Goal: Task Accomplishment & Management: Manage account settings

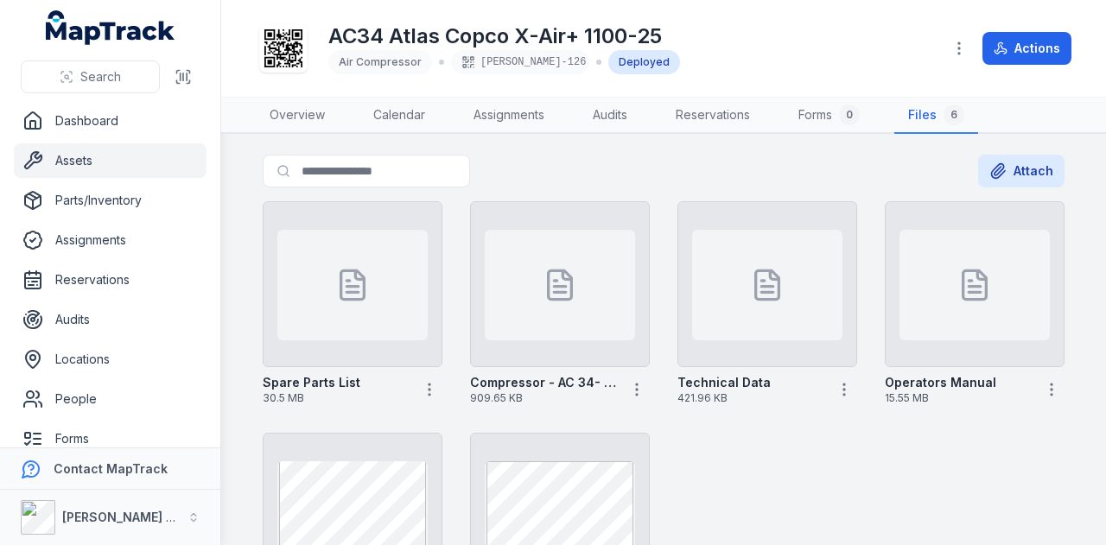
click at [105, 154] on link "Assets" at bounding box center [110, 160] width 193 height 35
click at [138, 276] on link "Reservations" at bounding box center [110, 280] width 193 height 35
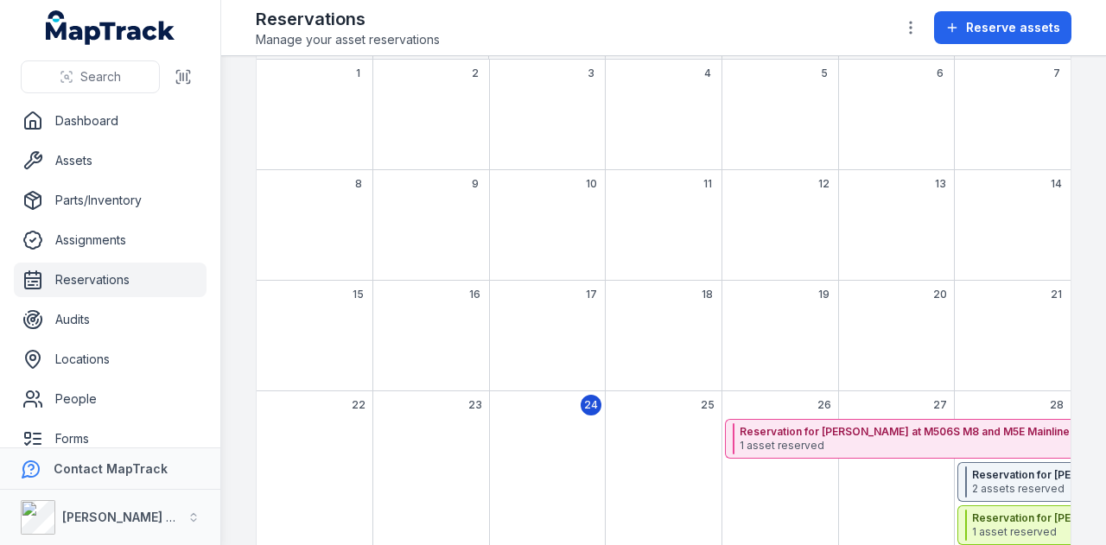
scroll to position [259, 0]
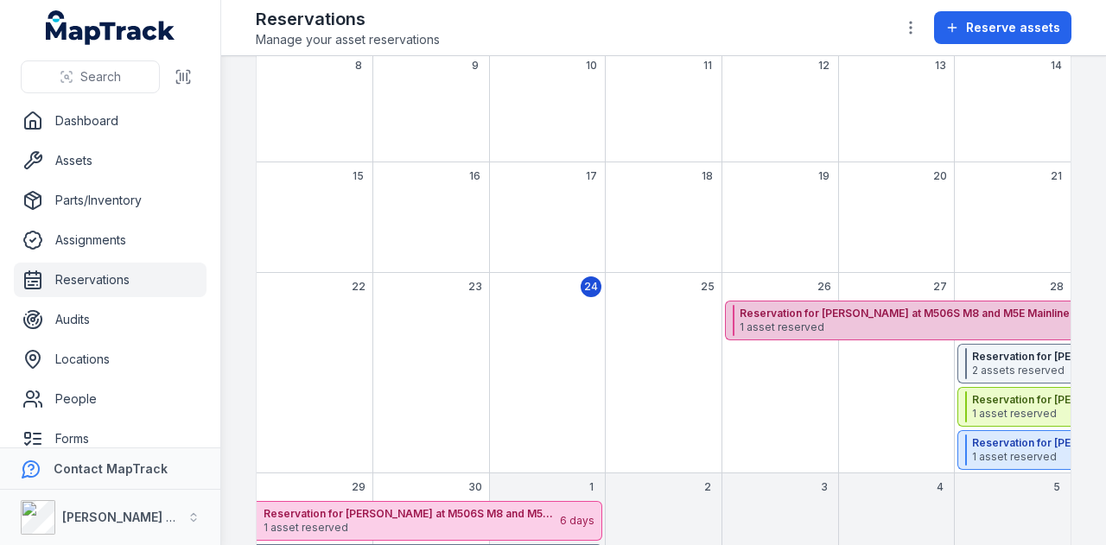
click at [797, 320] on span "1 asset reserved" at bounding box center [1115, 327] width 752 height 14
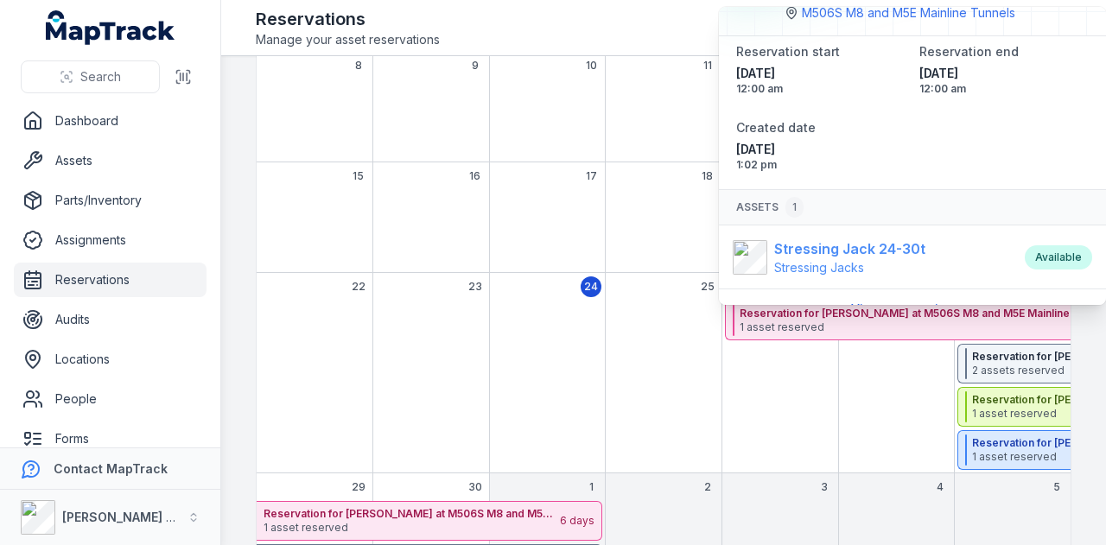
scroll to position [83, 0]
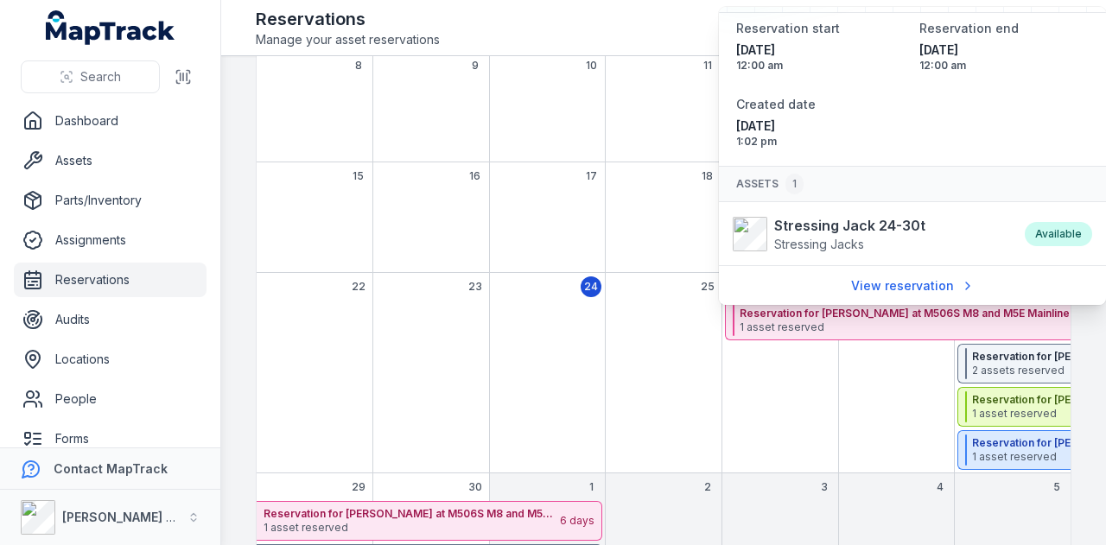
click at [802, 405] on div "September 2025" at bounding box center [779, 387] width 117 height 173
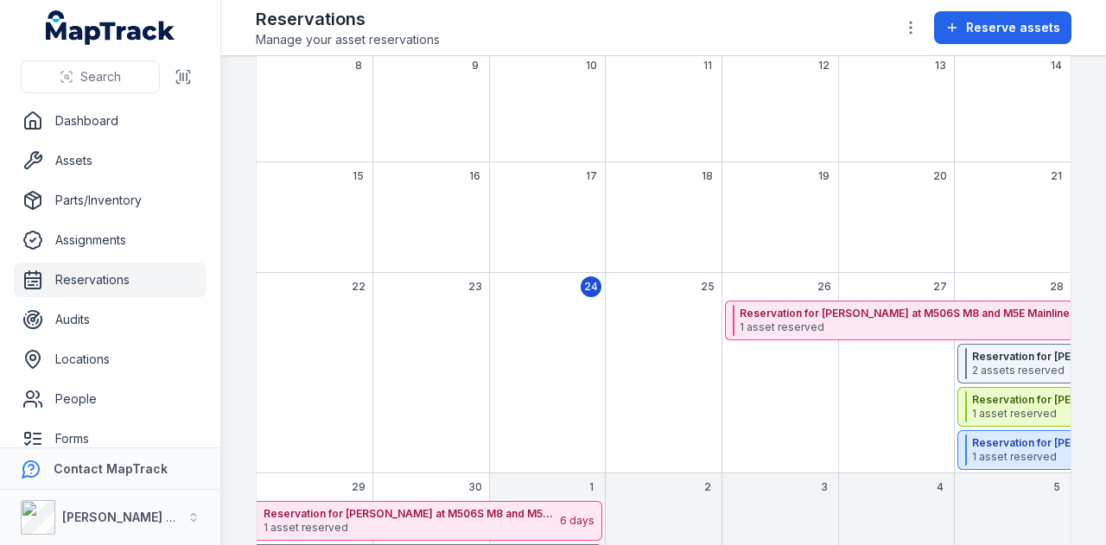
scroll to position [0, 0]
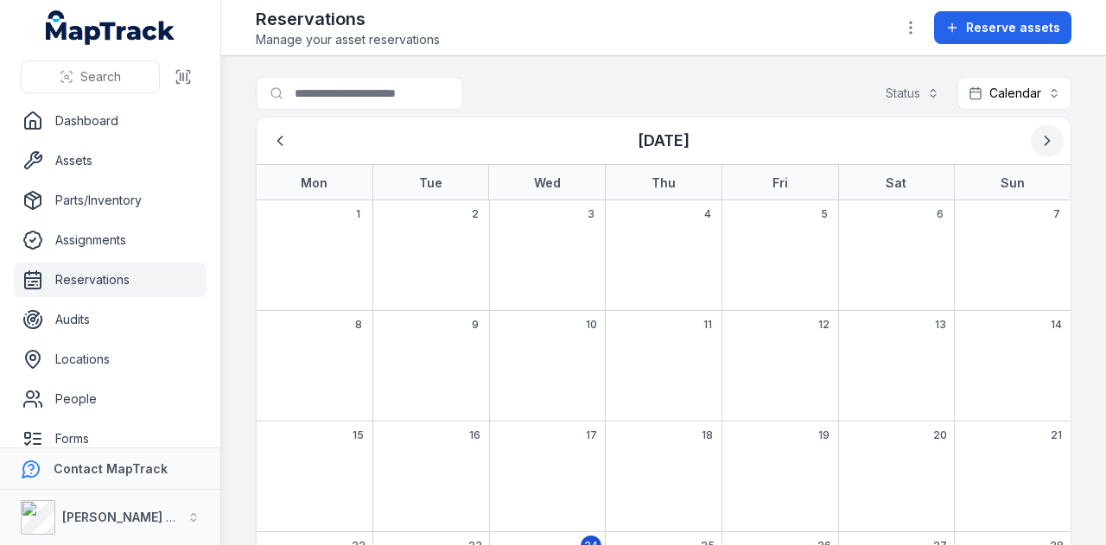
click at [1038, 138] on icon "Next" at bounding box center [1046, 140] width 17 height 17
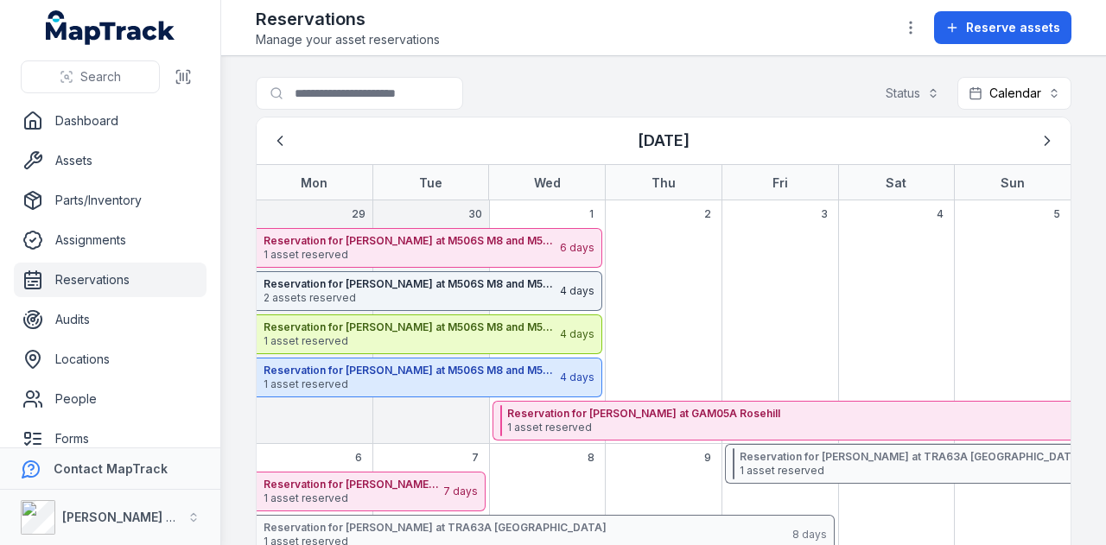
scroll to position [259, 0]
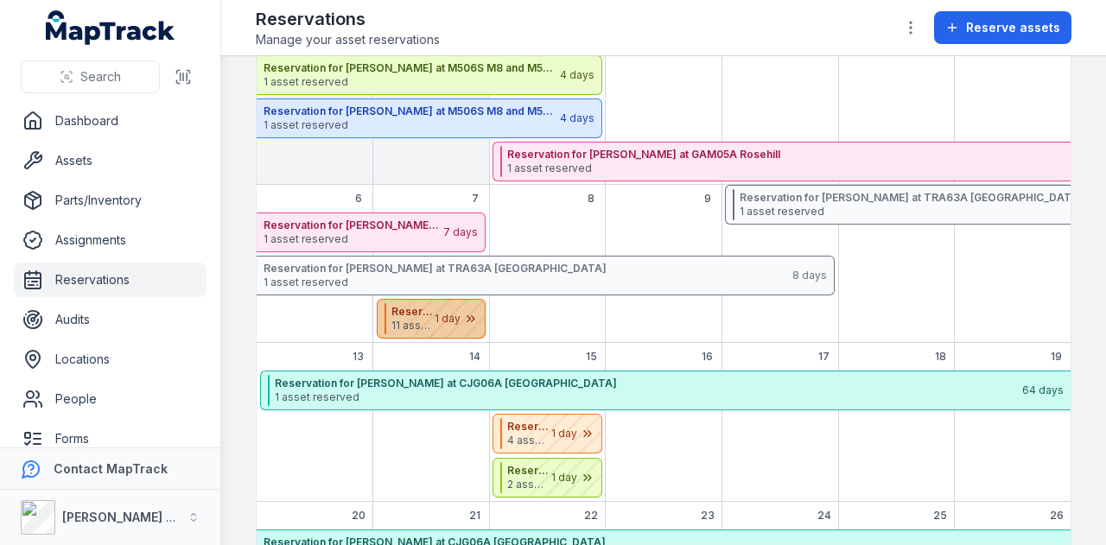
click at [463, 299] on div "Reservation for [PERSON_NAME] at SCJV01A [PERSON_NAME] Port [PERSON_NAME] 11 as…" at bounding box center [432, 319] width 110 height 40
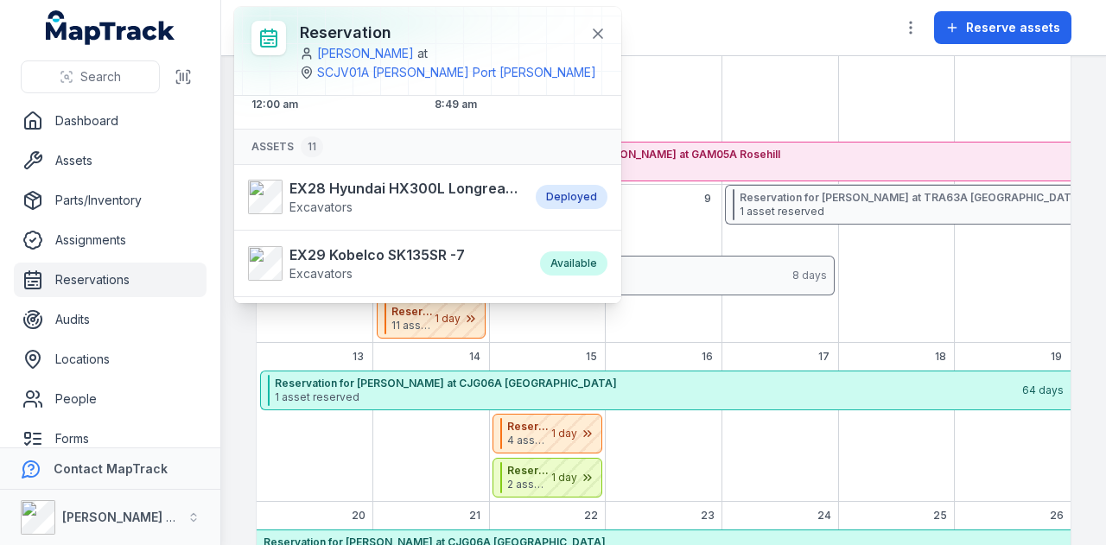
scroll to position [142, 0]
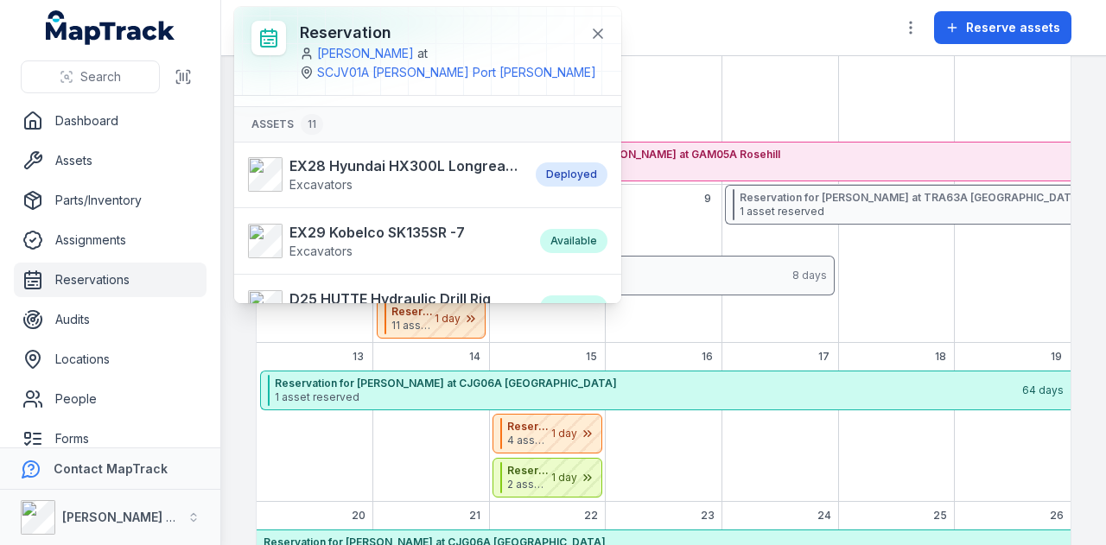
click at [872, 107] on div "October 2025" at bounding box center [896, 77] width 117 height 216
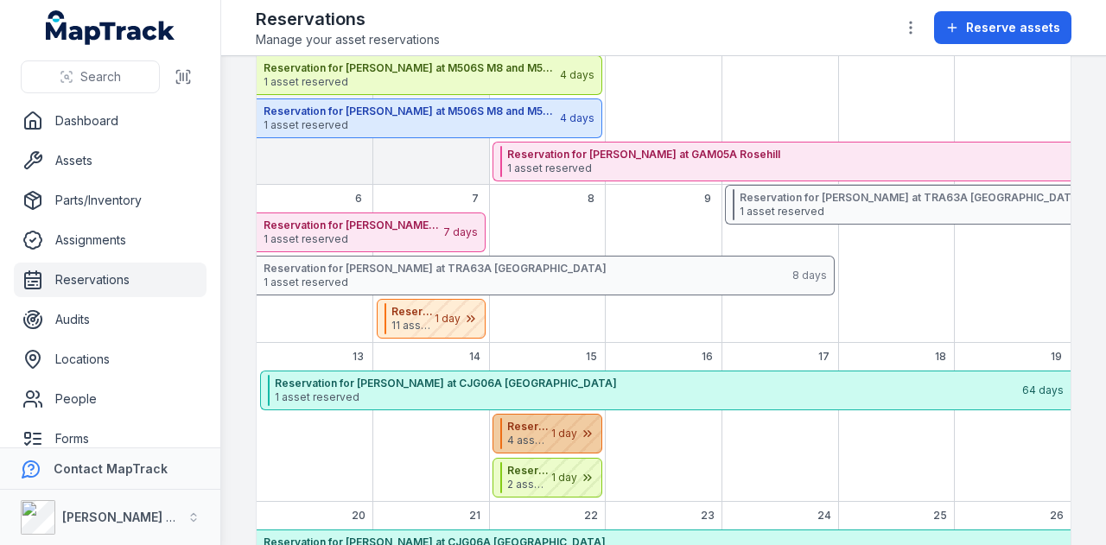
click at [548, 429] on div "October 2025" at bounding box center [558, 434] width 86 height 38
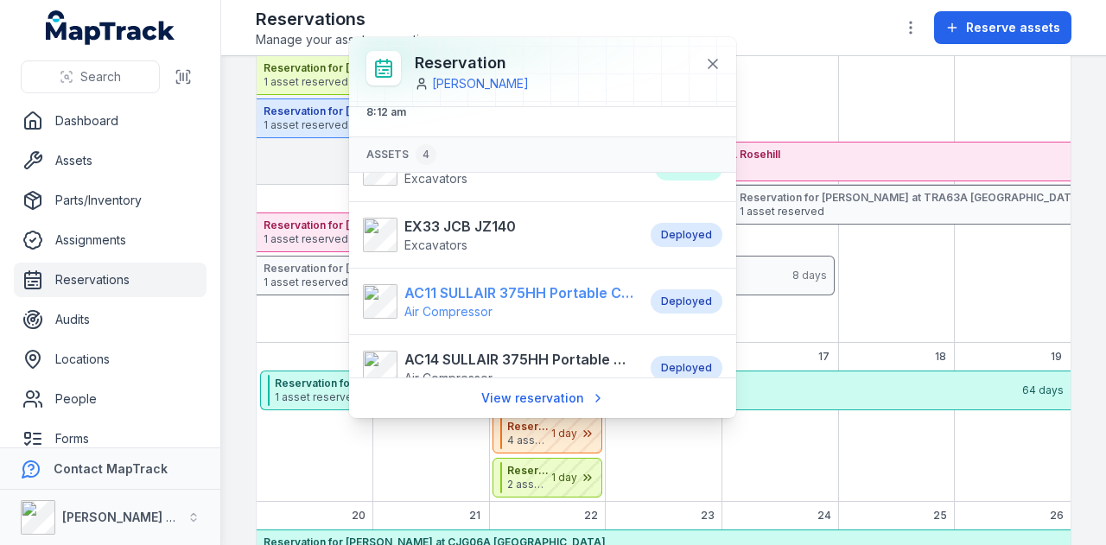
scroll to position [55, 0]
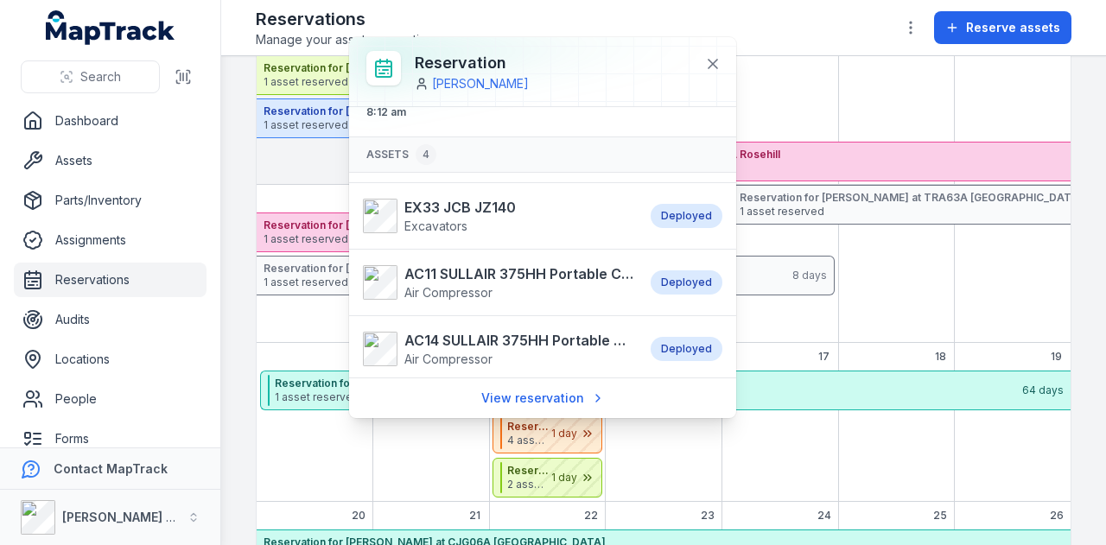
click at [855, 118] on div "October 2025" at bounding box center [896, 77] width 117 height 216
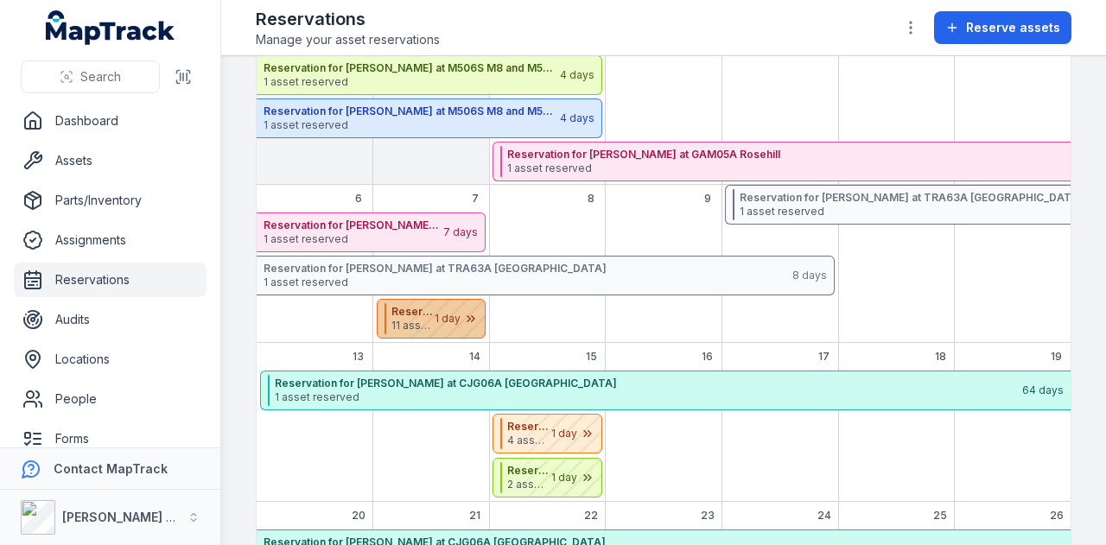
click at [451, 318] on div "October 2025" at bounding box center [441, 319] width 86 height 38
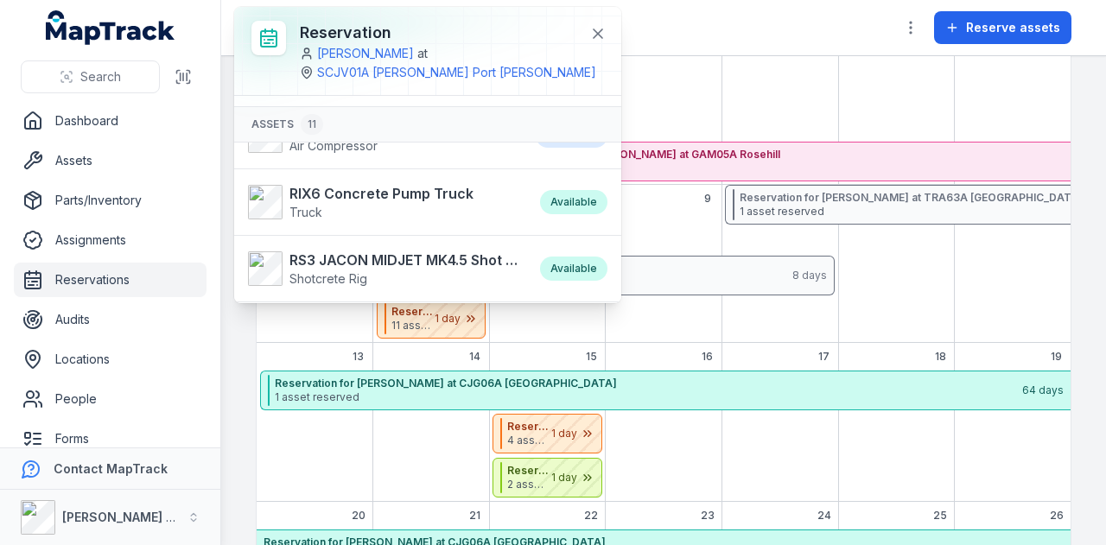
scroll to position [517, 0]
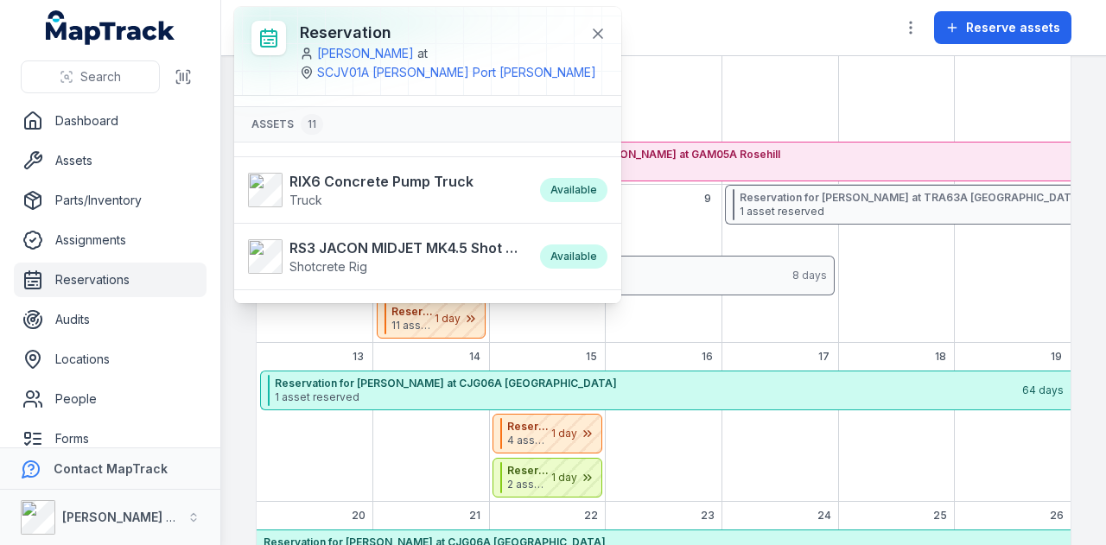
drag, startPoint x: 731, startPoint y: 80, endPoint x: 718, endPoint y: 55, distance: 28.2
click at [727, 75] on div "October 2025" at bounding box center [779, 77] width 117 height 216
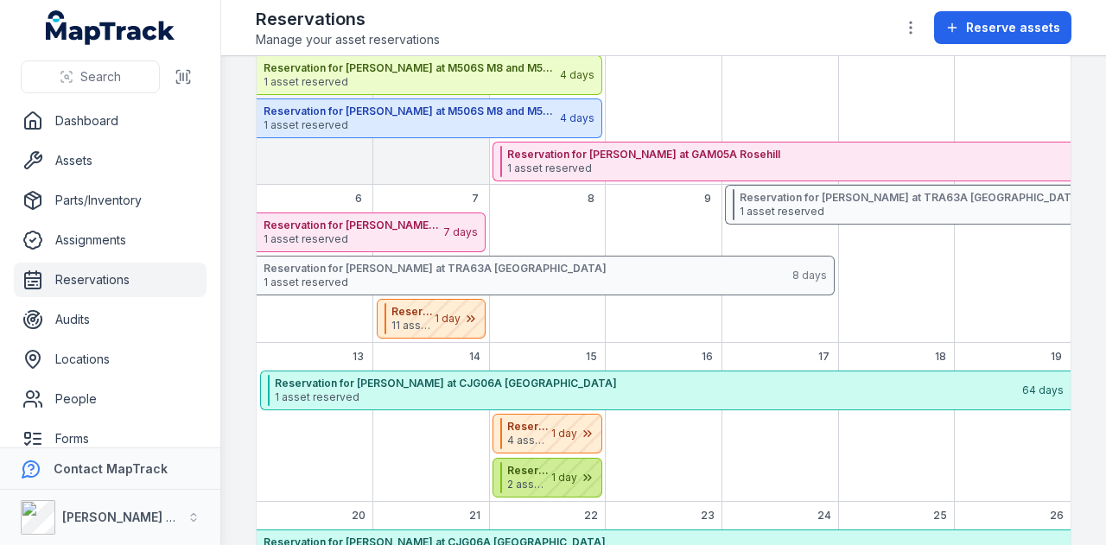
click at [517, 473] on div "October 2025" at bounding box center [558, 478] width 86 height 38
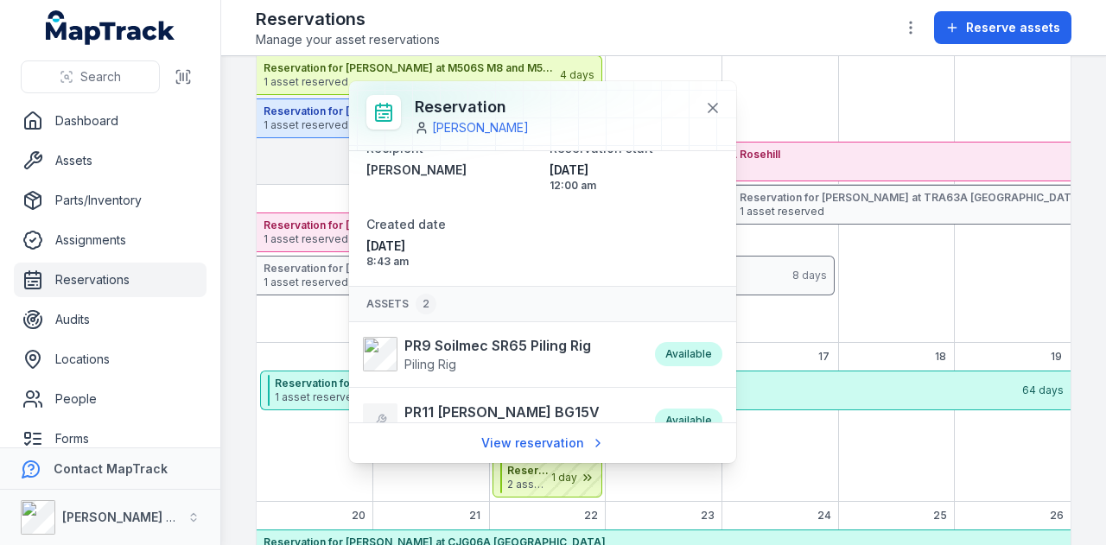
scroll to position [60, 0]
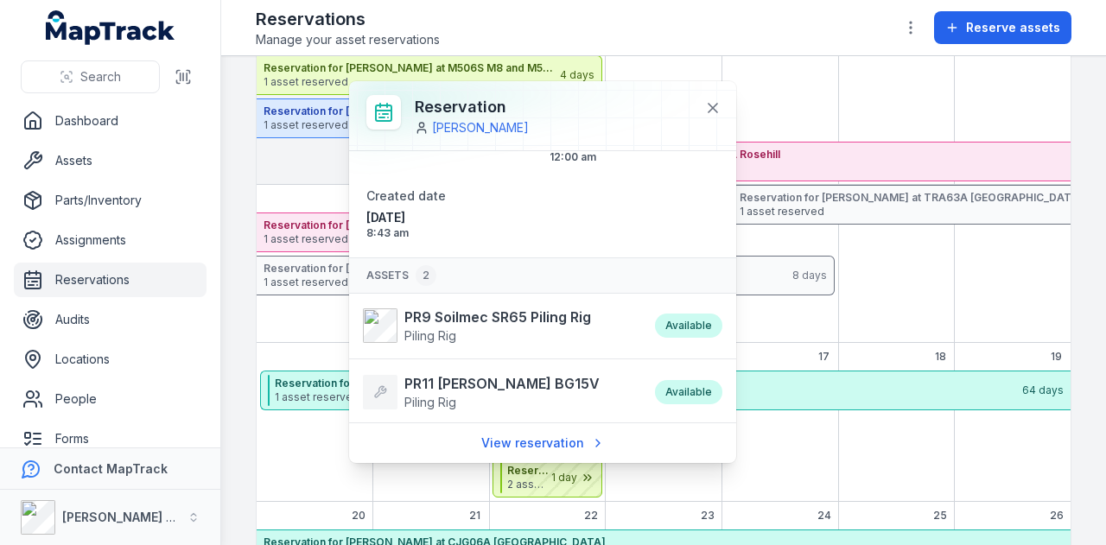
drag, startPoint x: 962, startPoint y: 498, endPoint x: 864, endPoint y: 463, distance: 104.6
click at [954, 491] on div "October 2025" at bounding box center [1012, 436] width 117 height 131
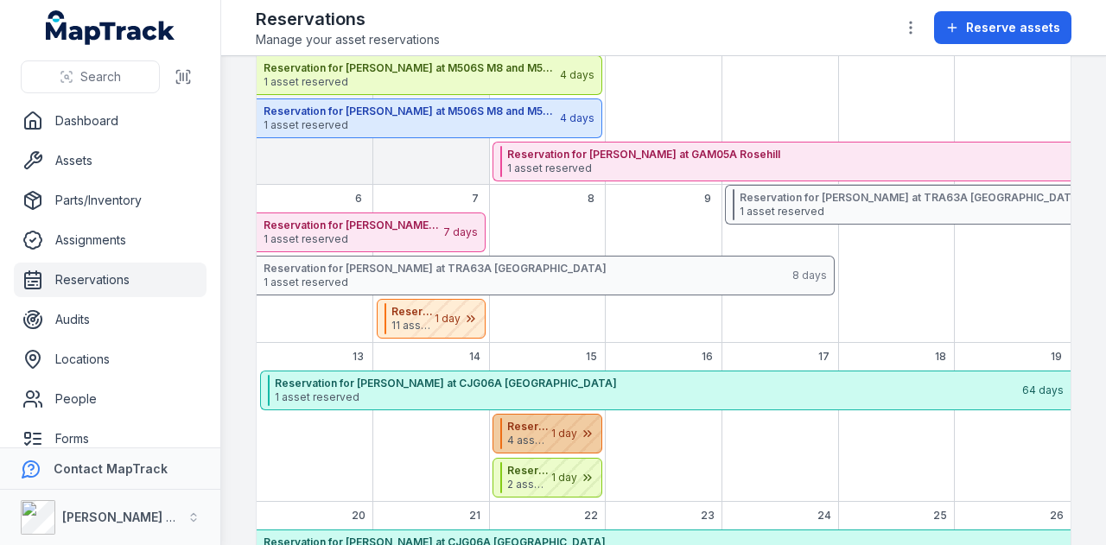
click at [552, 428] on div "October 2025" at bounding box center [558, 434] width 86 height 38
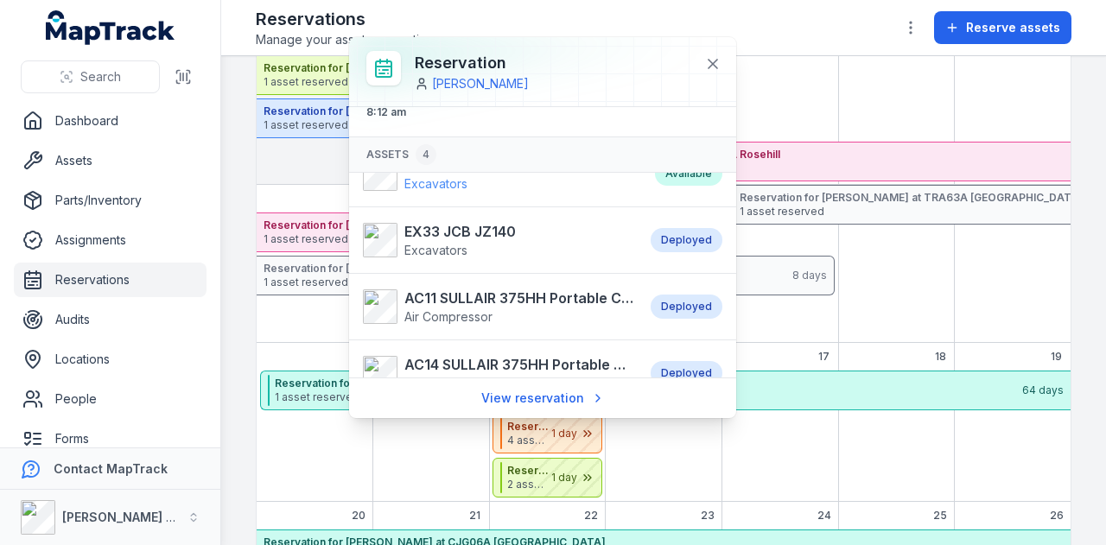
scroll to position [55, 0]
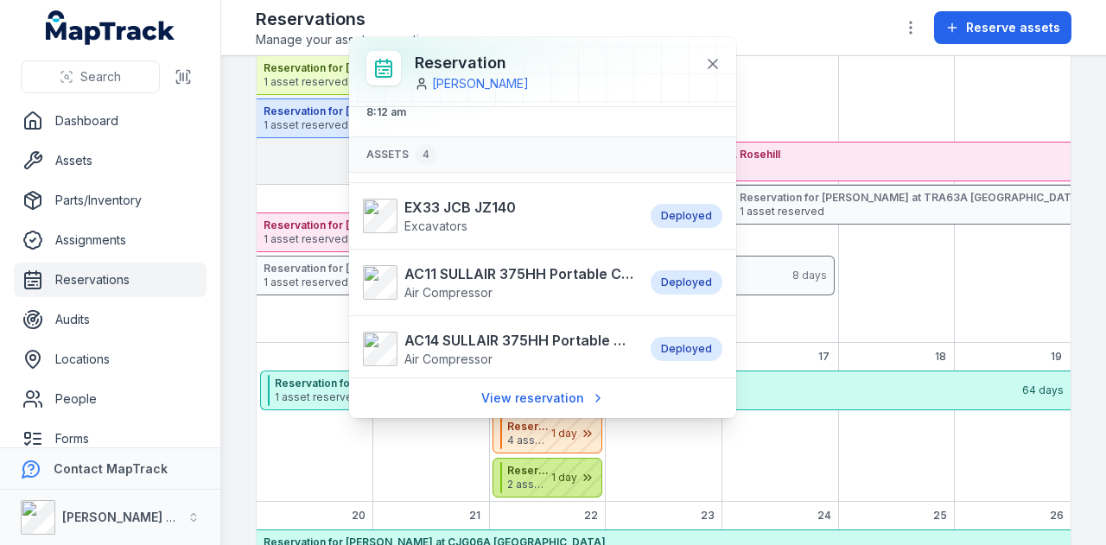
click at [542, 484] on div "October 2025" at bounding box center [558, 478] width 86 height 38
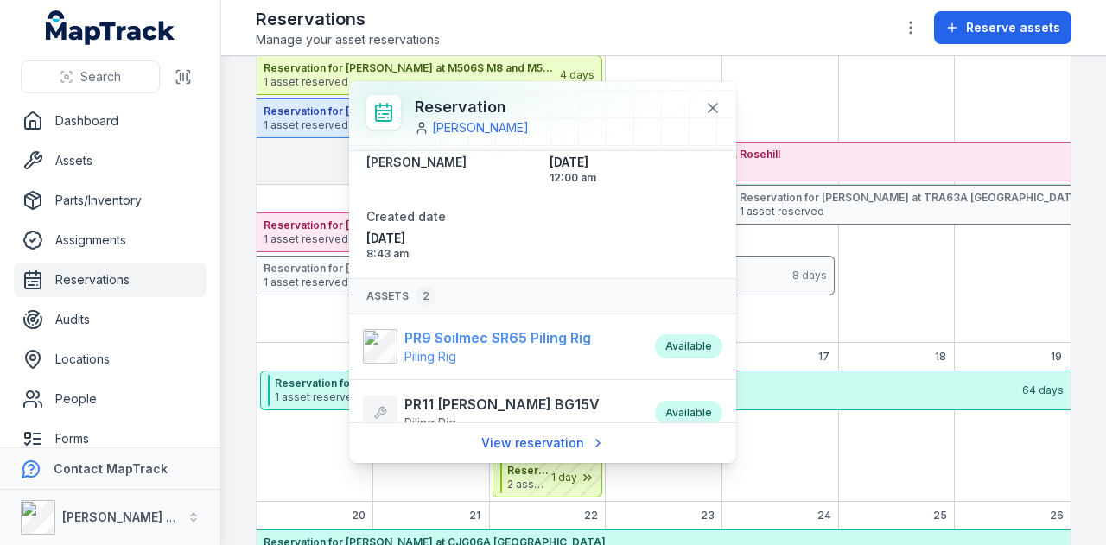
scroll to position [60, 0]
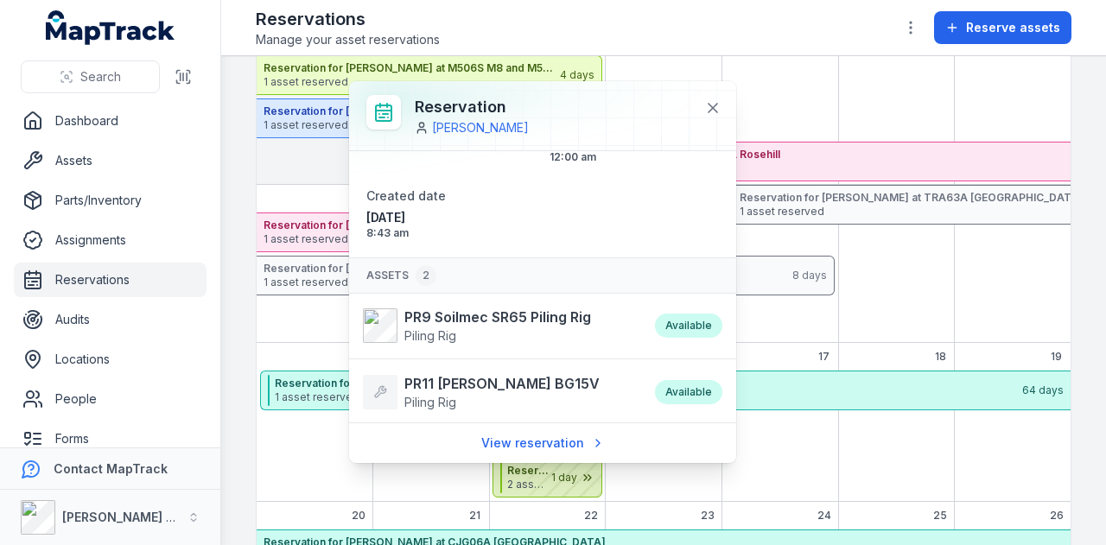
drag, startPoint x: 819, startPoint y: 446, endPoint x: 508, endPoint y: 460, distance: 311.3
click at [788, 446] on div "October 2025" at bounding box center [779, 436] width 117 height 131
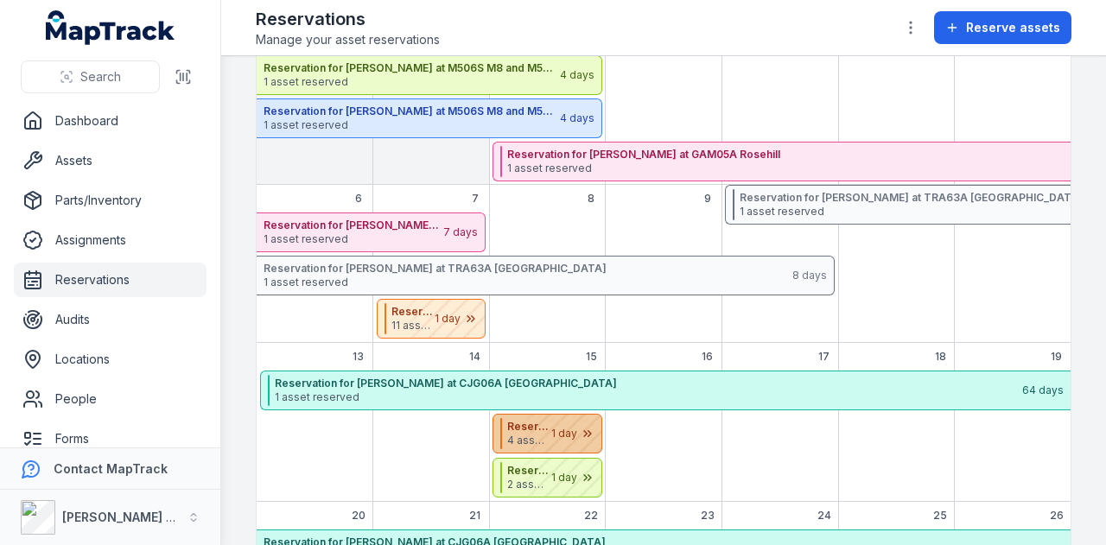
click at [521, 428] on div "October 2025" at bounding box center [558, 434] width 86 height 38
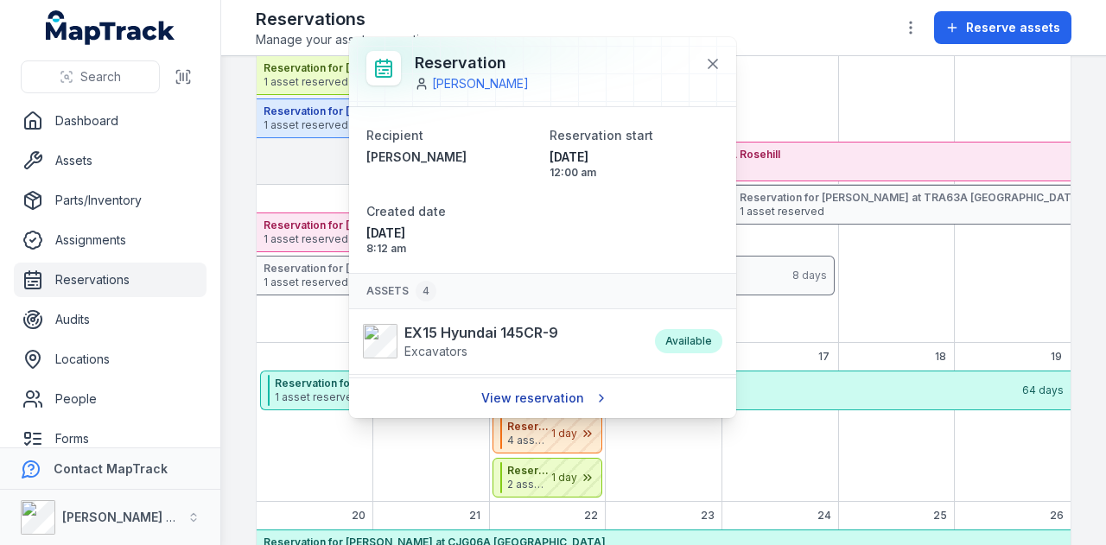
click at [528, 405] on link "View reservation" at bounding box center [543, 398] width 146 height 33
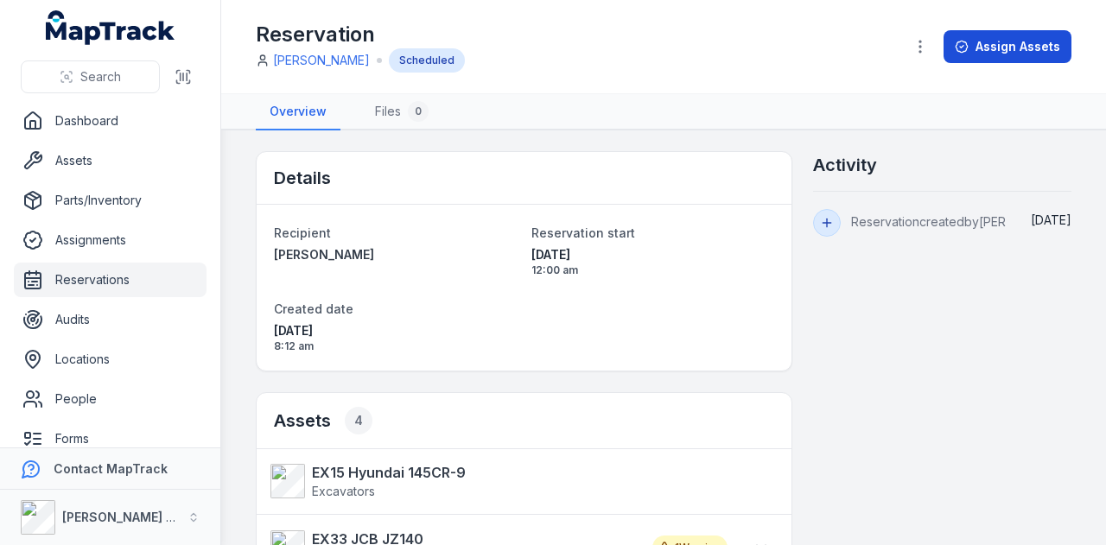
click at [988, 56] on button "Assign Assets" at bounding box center [1007, 46] width 128 height 33
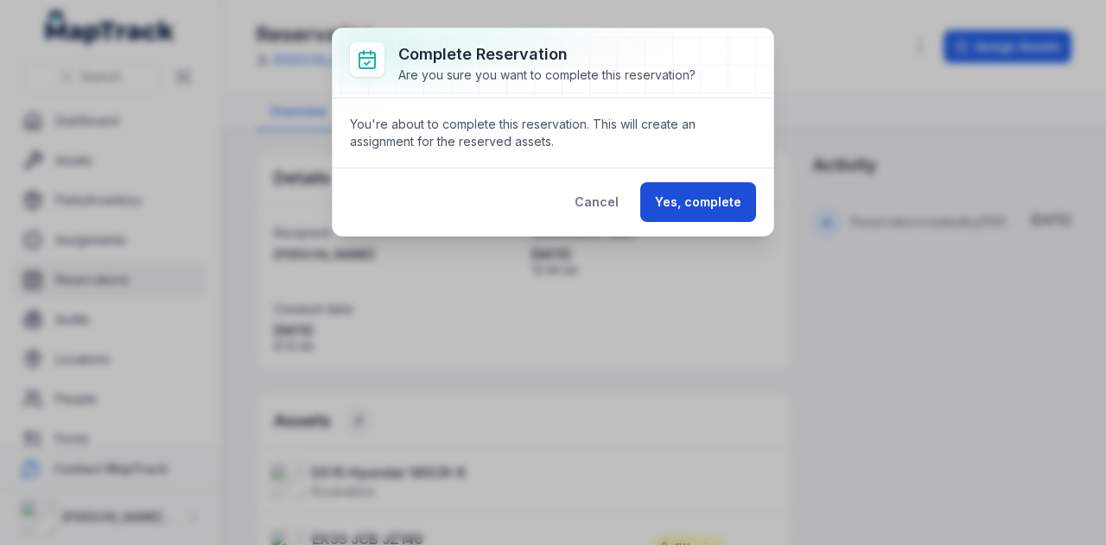
click at [710, 210] on button "Yes, complete" at bounding box center [698, 202] width 116 height 40
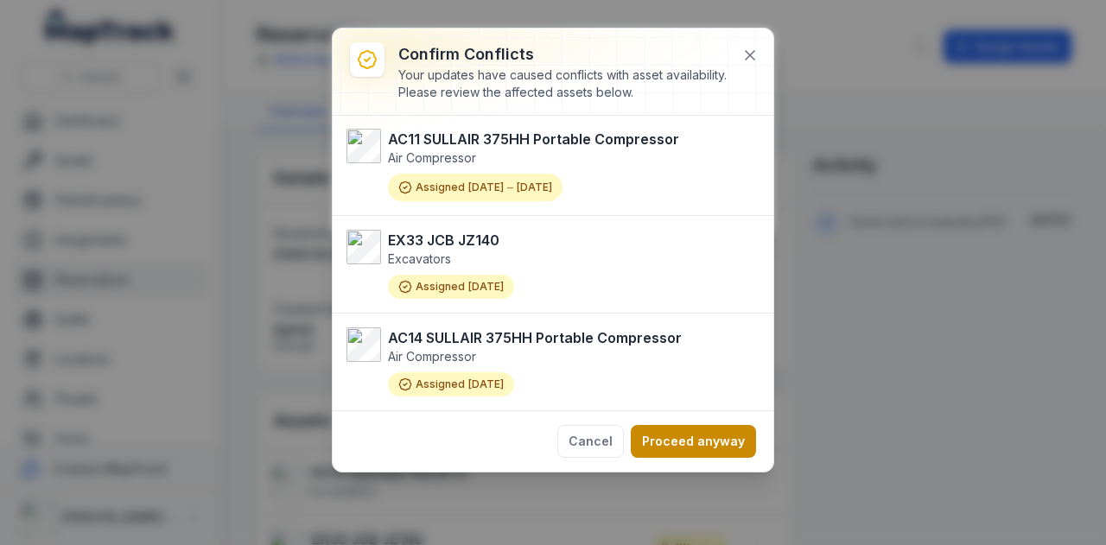
click at [662, 442] on button "Proceed anyway" at bounding box center [693, 441] width 125 height 33
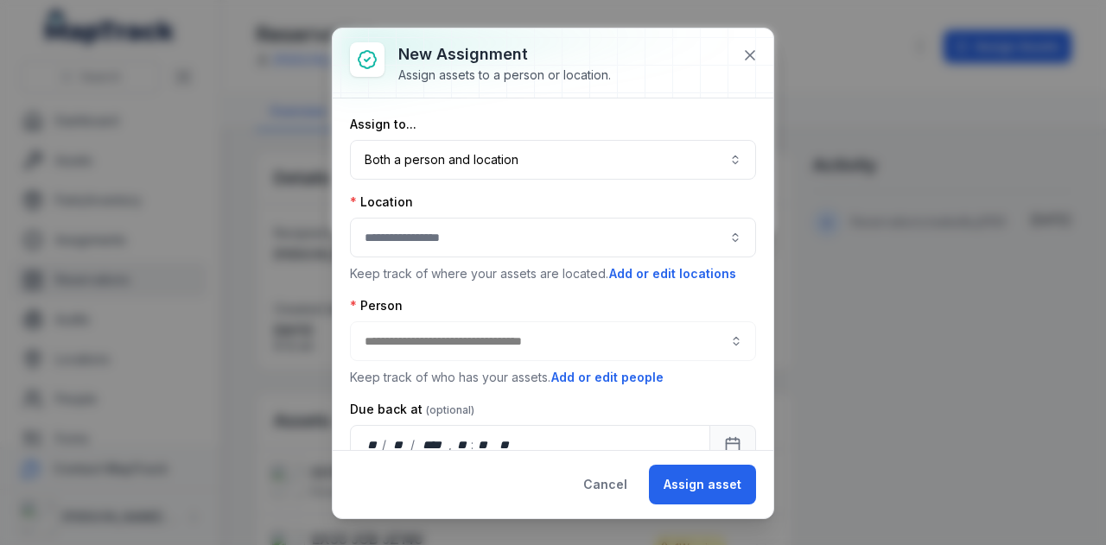
type input "**********"
click at [425, 243] on button "button" at bounding box center [553, 238] width 406 height 40
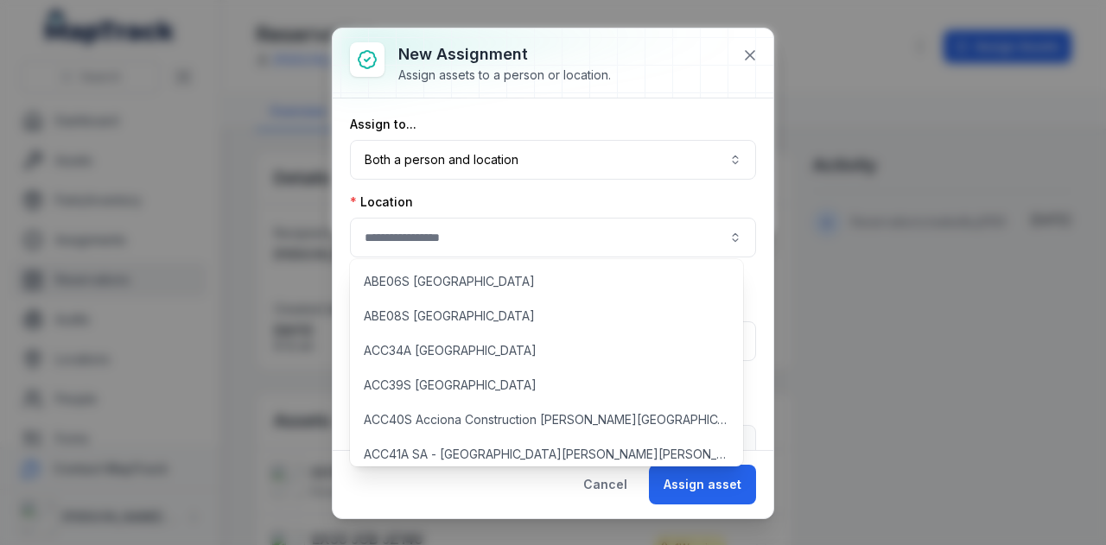
click at [587, 191] on div "**********" at bounding box center [553, 434] width 406 height 637
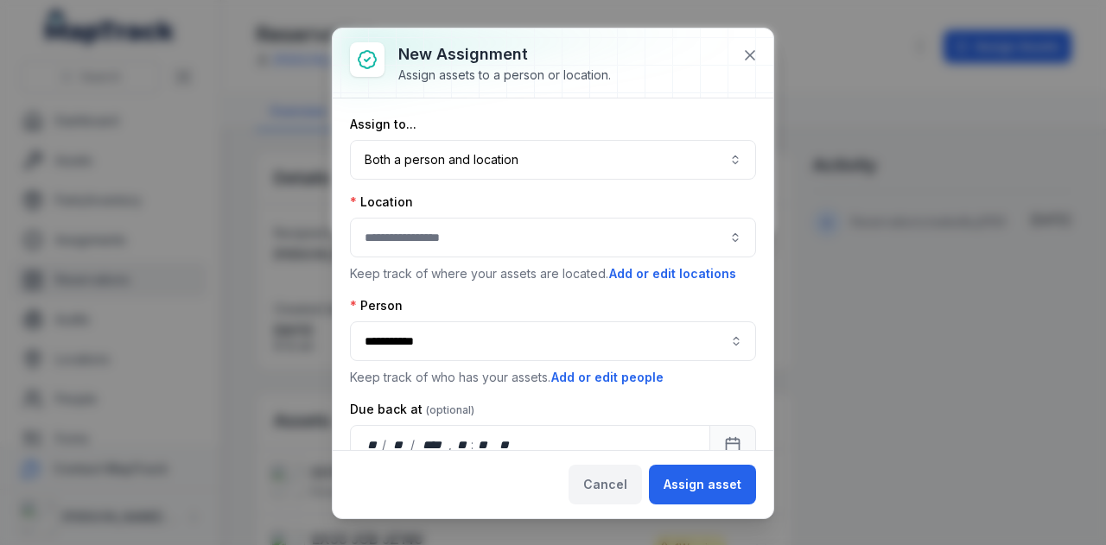
click at [591, 482] on button "Cancel" at bounding box center [604, 485] width 73 height 40
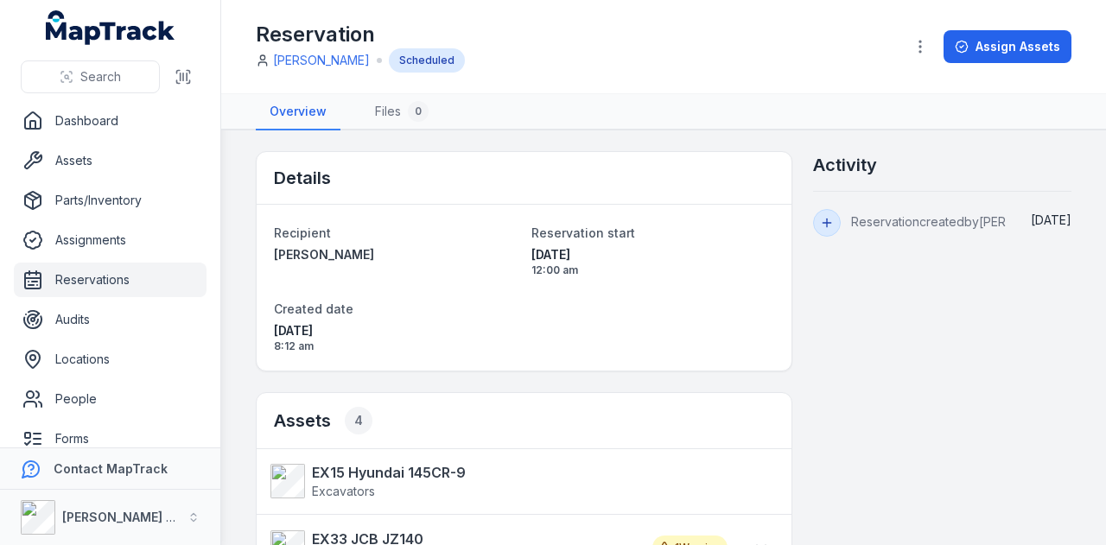
click at [85, 280] on link "Reservations" at bounding box center [110, 280] width 193 height 35
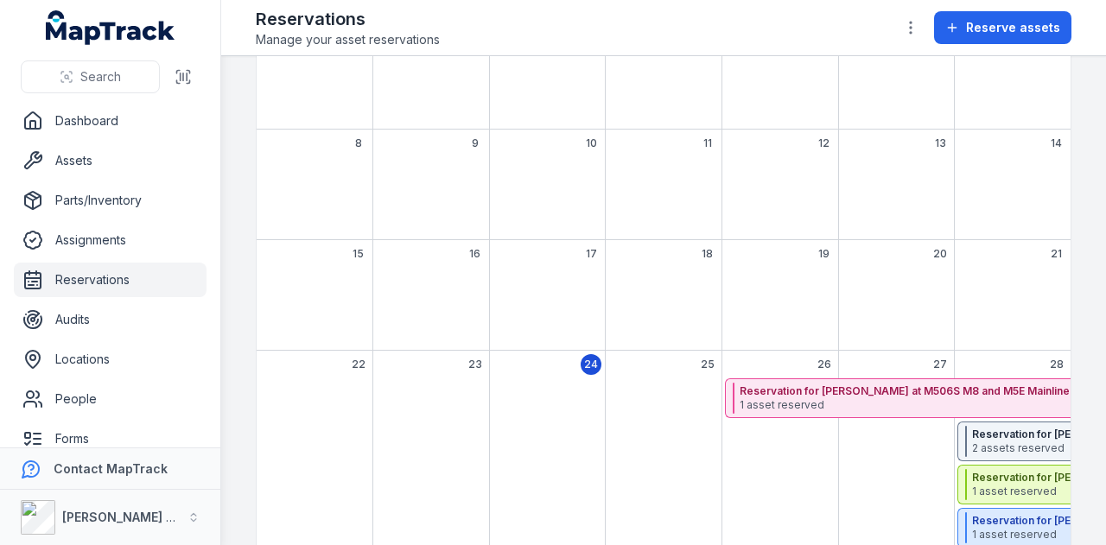
scroll to position [17, 0]
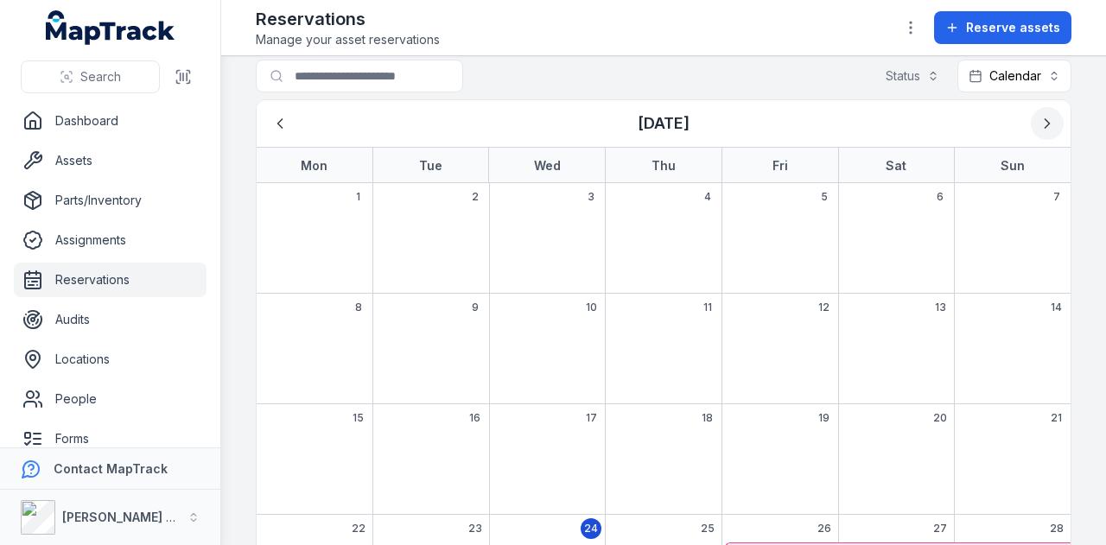
click at [1038, 115] on icon "Next" at bounding box center [1046, 123] width 17 height 17
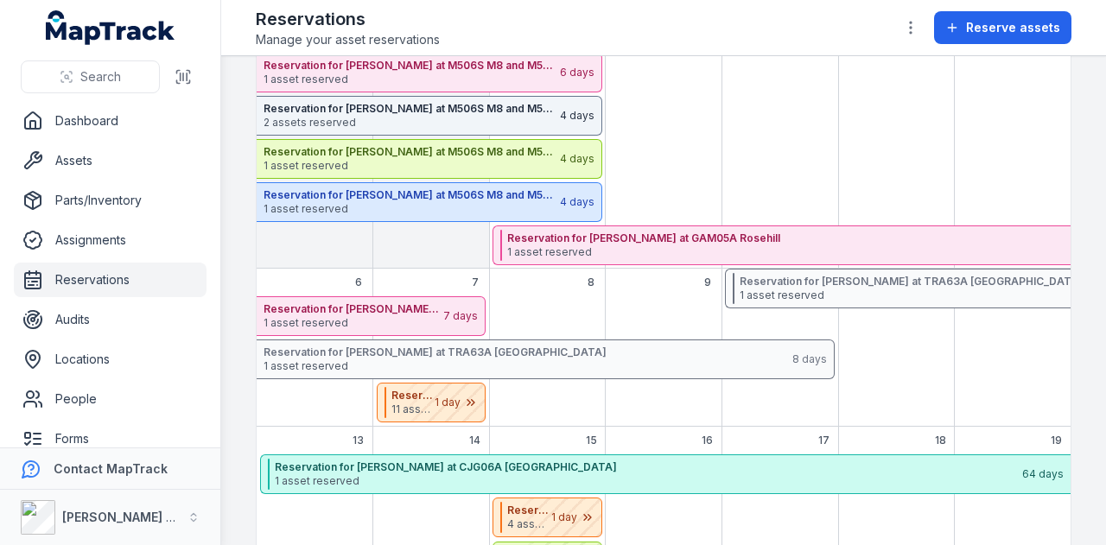
scroll to position [363, 0]
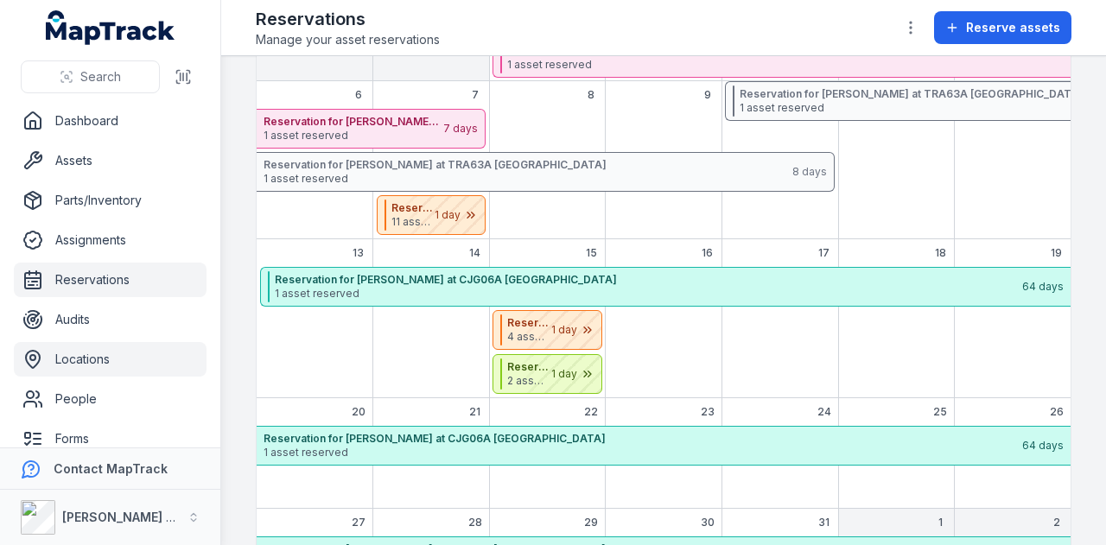
click at [93, 367] on link "Locations" at bounding box center [110, 359] width 193 height 35
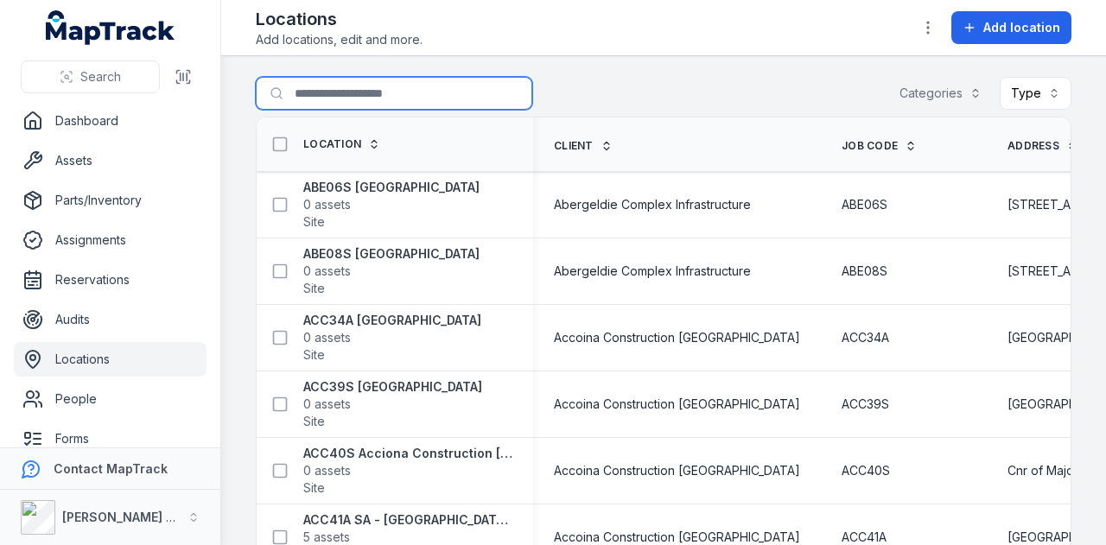
click at [363, 87] on input "Search for locations" at bounding box center [394, 93] width 276 height 33
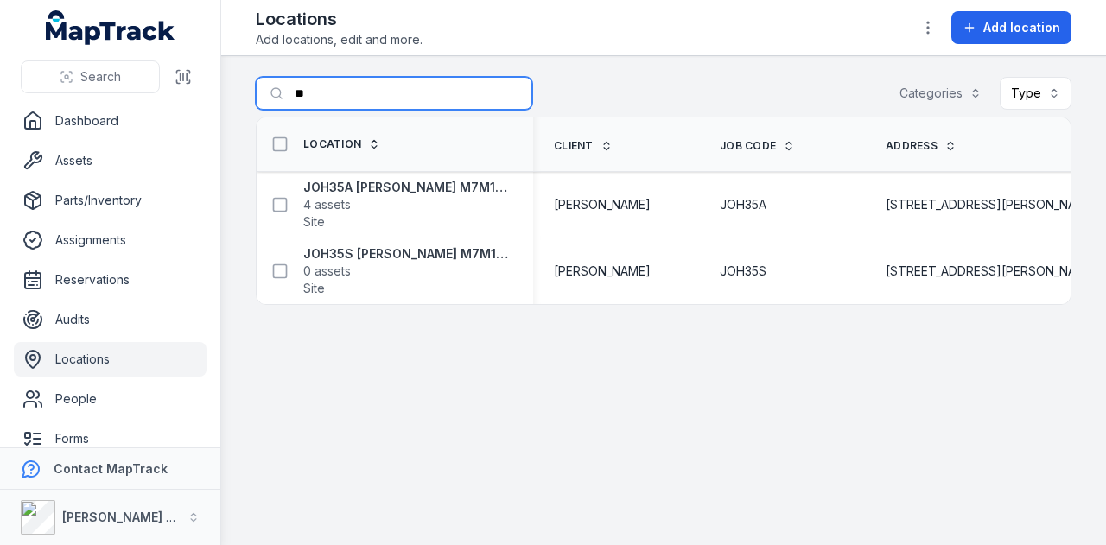
type input "*"
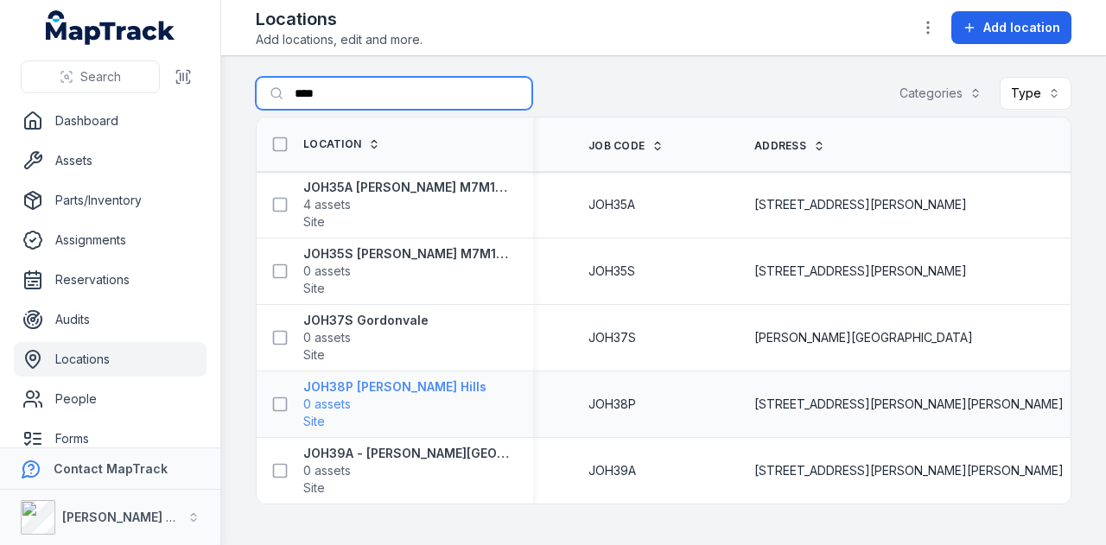
scroll to position [0, 168]
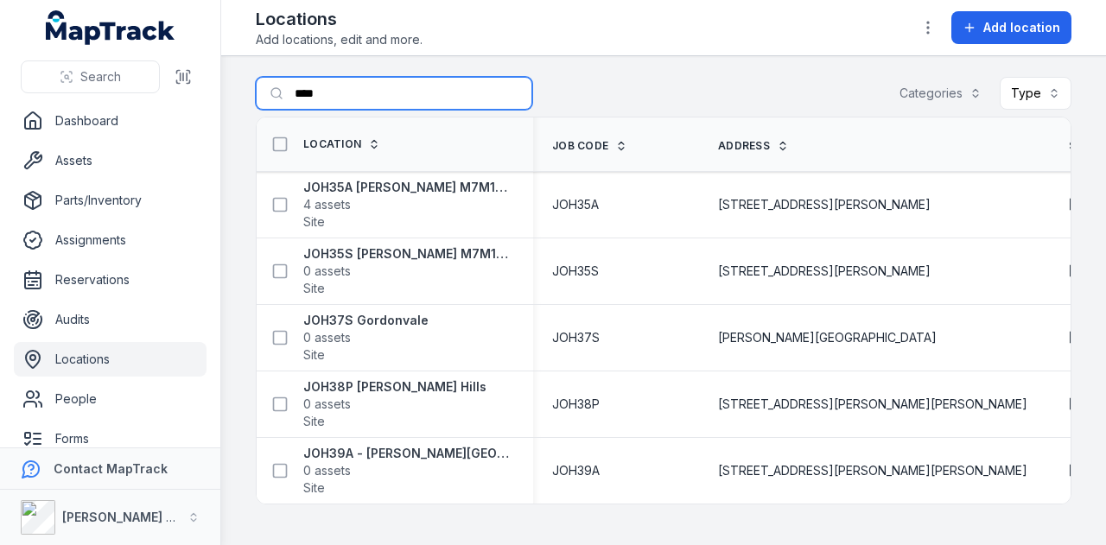
type input "****"
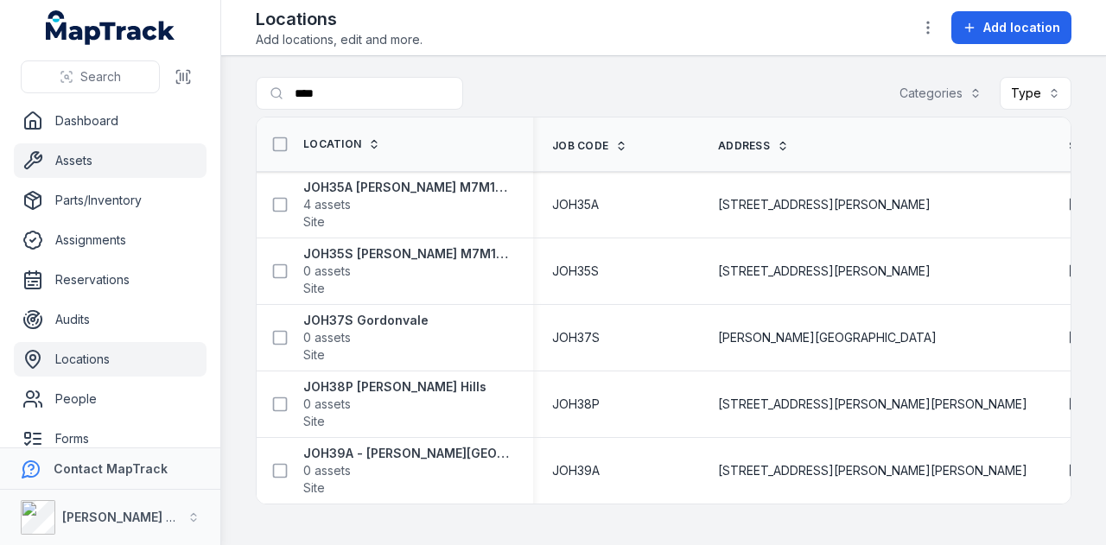
click at [95, 160] on link "Assets" at bounding box center [110, 160] width 193 height 35
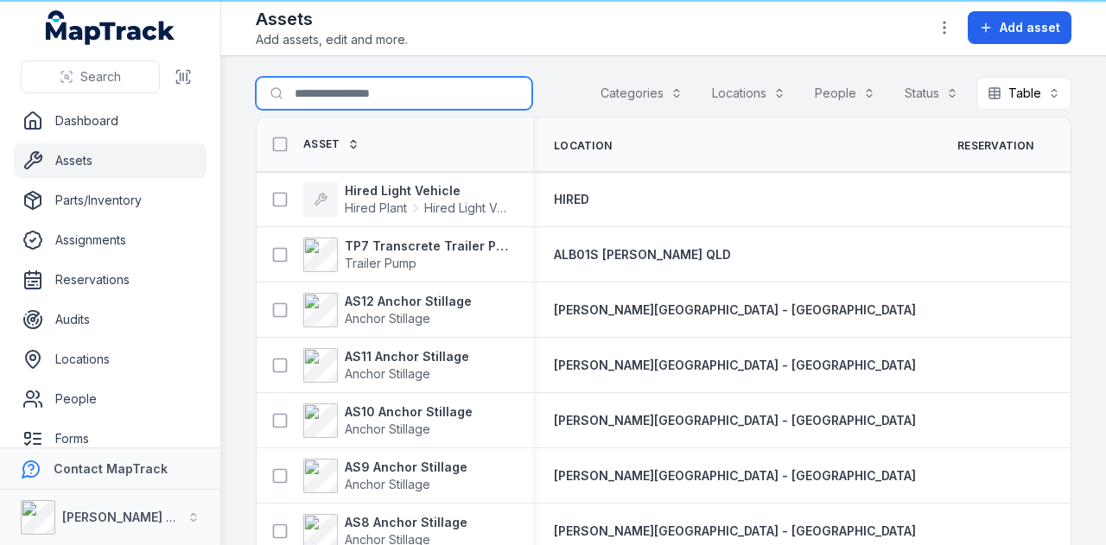
click at [393, 98] on input "Search for assets" at bounding box center [394, 93] width 276 height 33
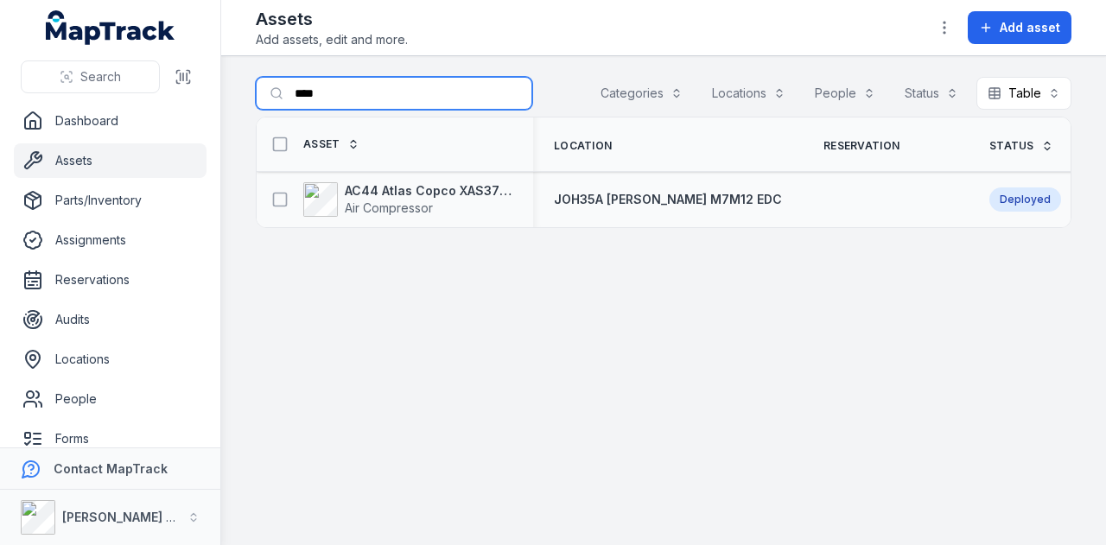
type input "****"
click at [463, 175] on div "AC44 Atlas Copco XAS375TA Air Compressor" at bounding box center [395, 199] width 276 height 48
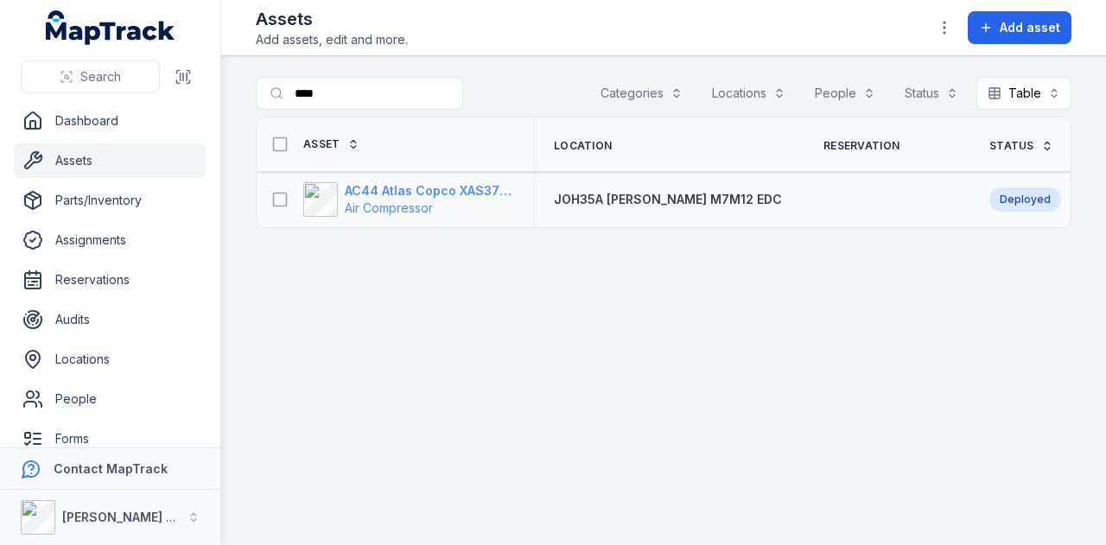
click at [462, 190] on strong "AC44 Atlas Copco XAS375TA" at bounding box center [429, 190] width 168 height 17
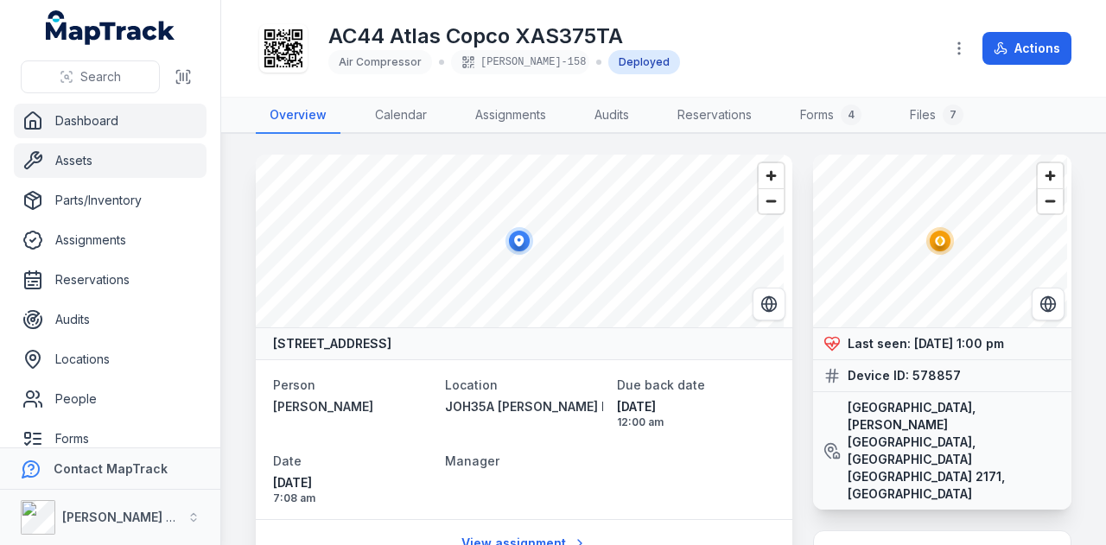
click at [98, 122] on link "Dashboard" at bounding box center [110, 121] width 193 height 35
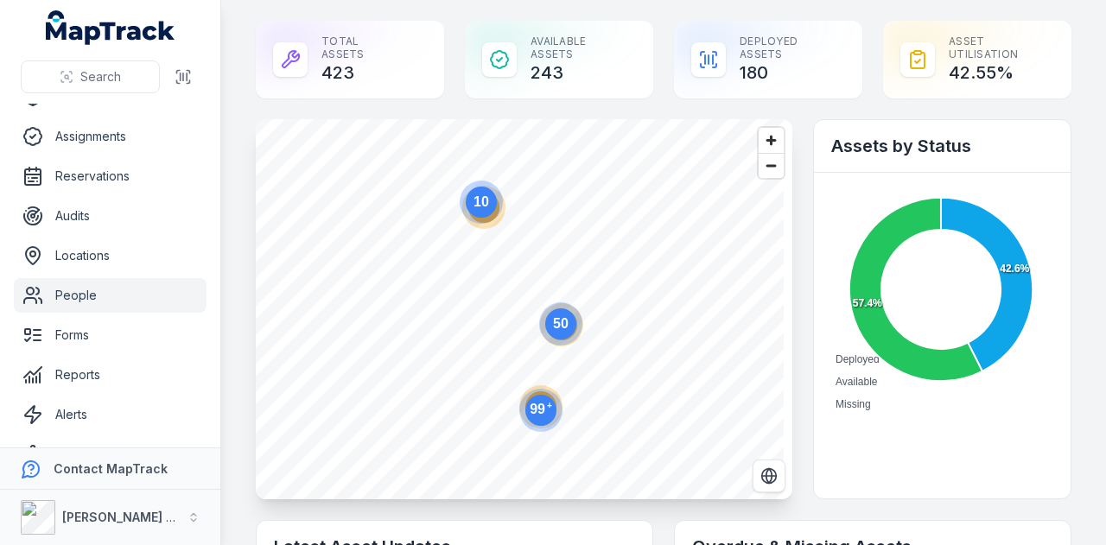
scroll to position [137, 0]
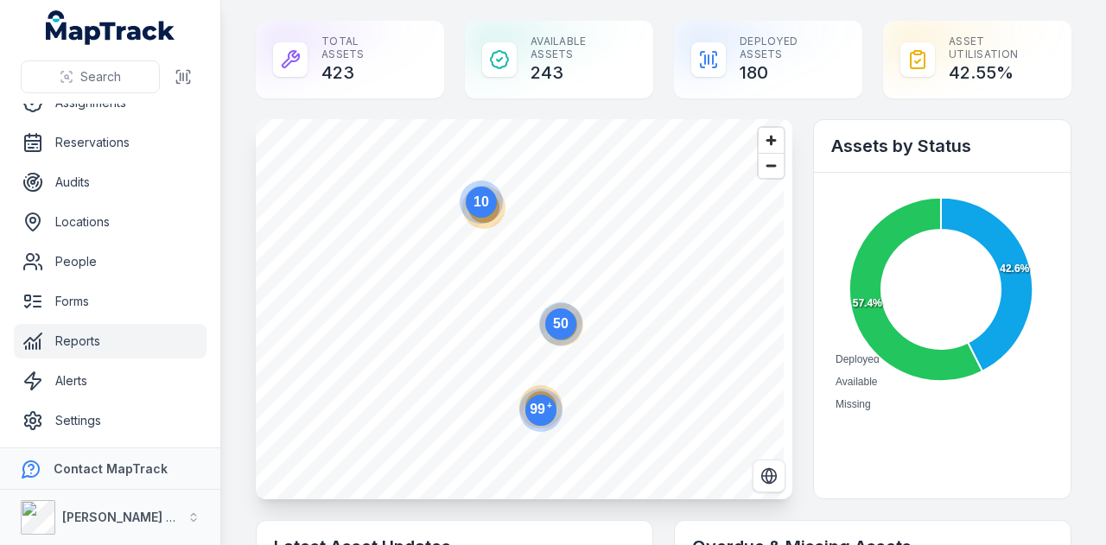
click at [143, 357] on link "Reports" at bounding box center [110, 341] width 193 height 35
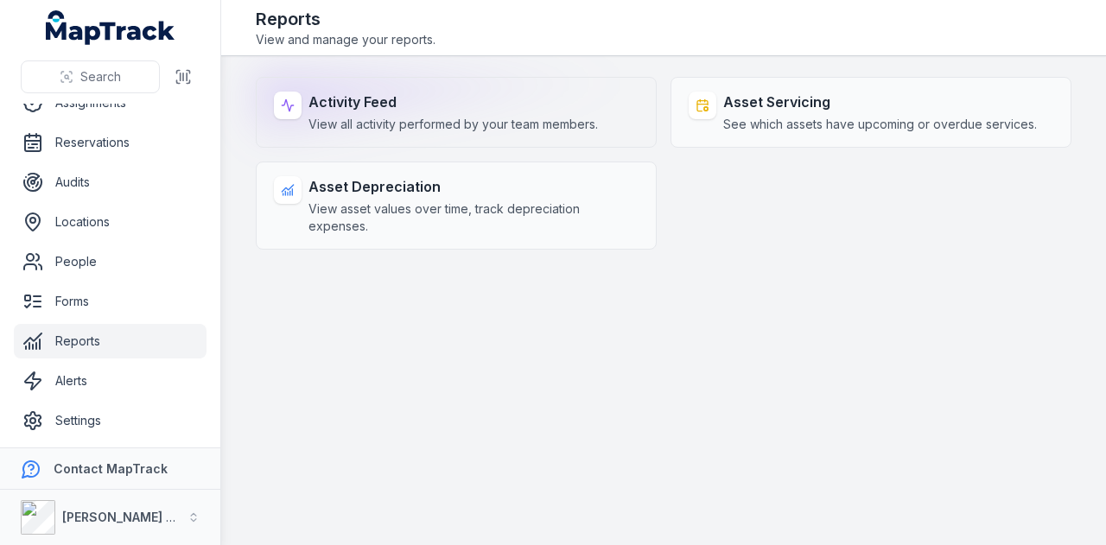
click at [463, 92] on strong "Activity Feed" at bounding box center [452, 102] width 289 height 21
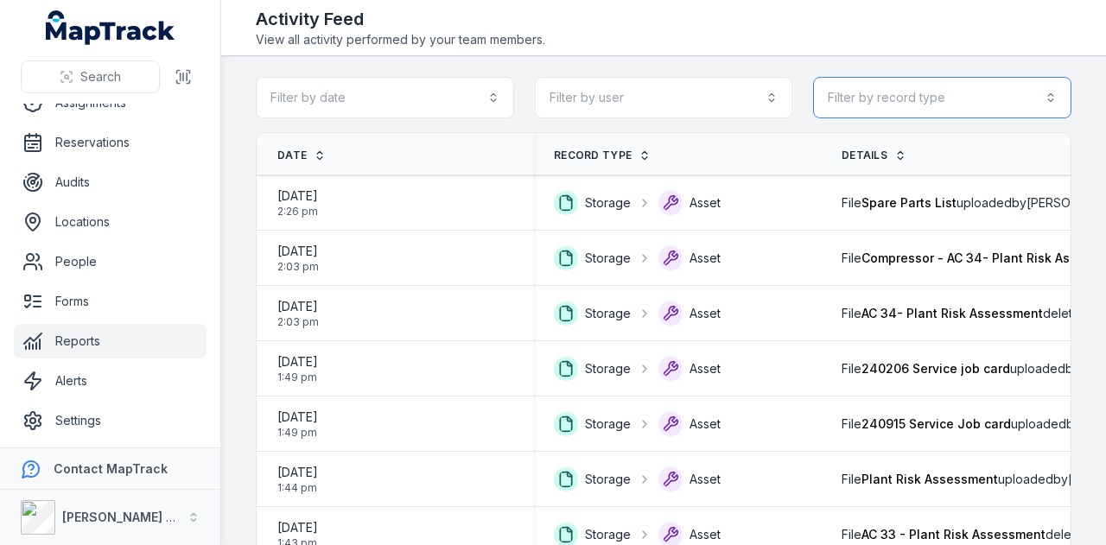
click at [976, 103] on button "Filter by record type" at bounding box center [942, 97] width 258 height 41
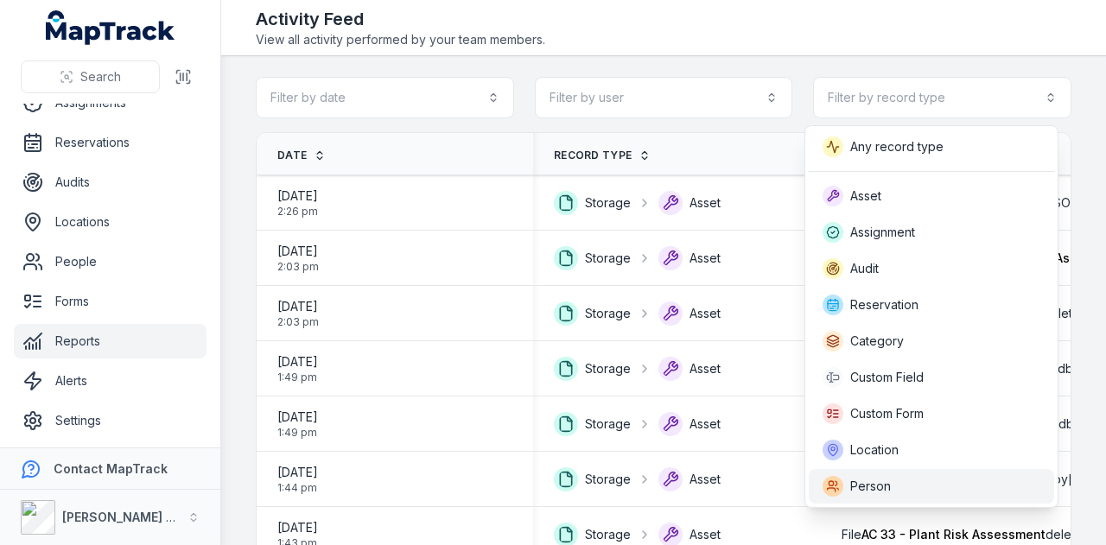
click at [915, 489] on div "Person" at bounding box center [931, 486] width 218 height 21
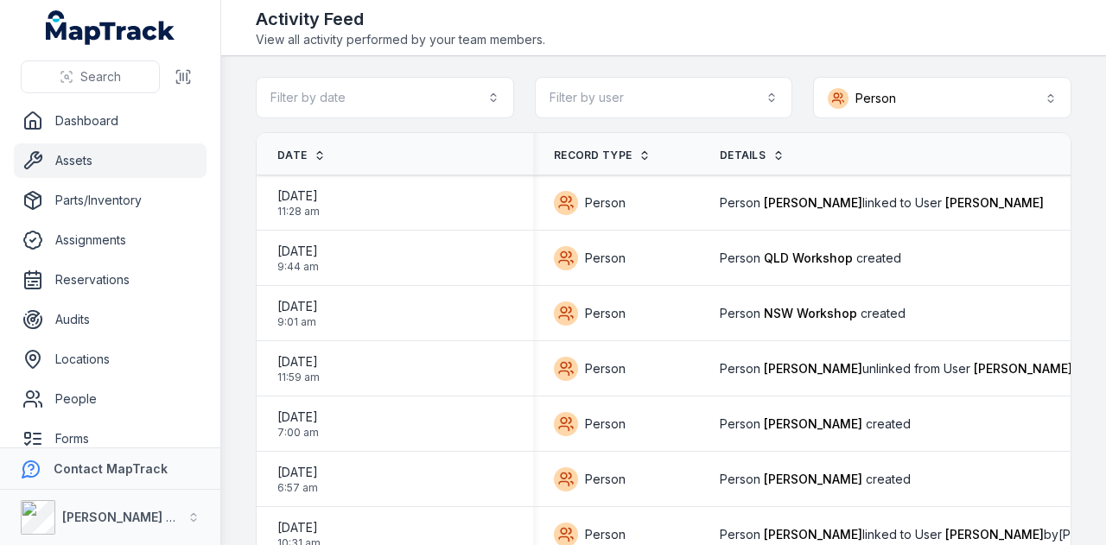
click at [120, 150] on link "Assets" at bounding box center [110, 160] width 193 height 35
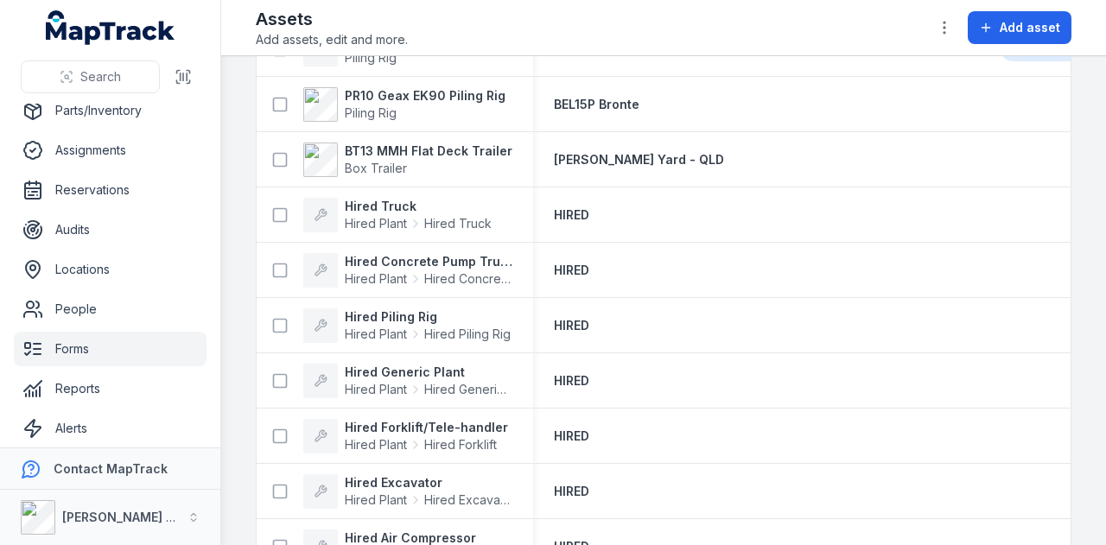
scroll to position [137, 0]
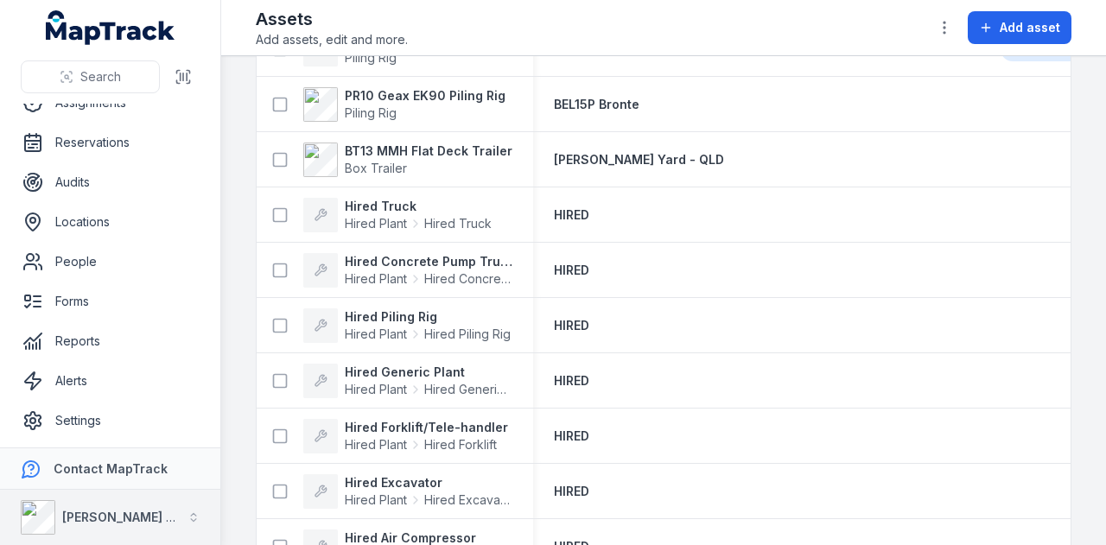
click at [193, 507] on button "[PERSON_NAME] Group" at bounding box center [110, 517] width 220 height 55
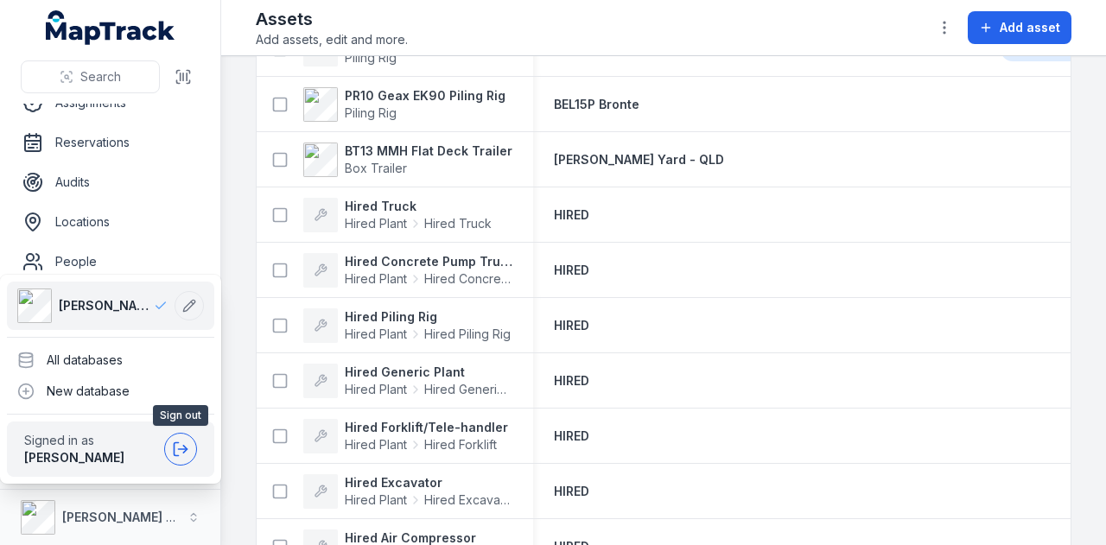
click at [180, 457] on icon at bounding box center [180, 449] width 17 height 17
